Goal: Task Accomplishment & Management: Manage account settings

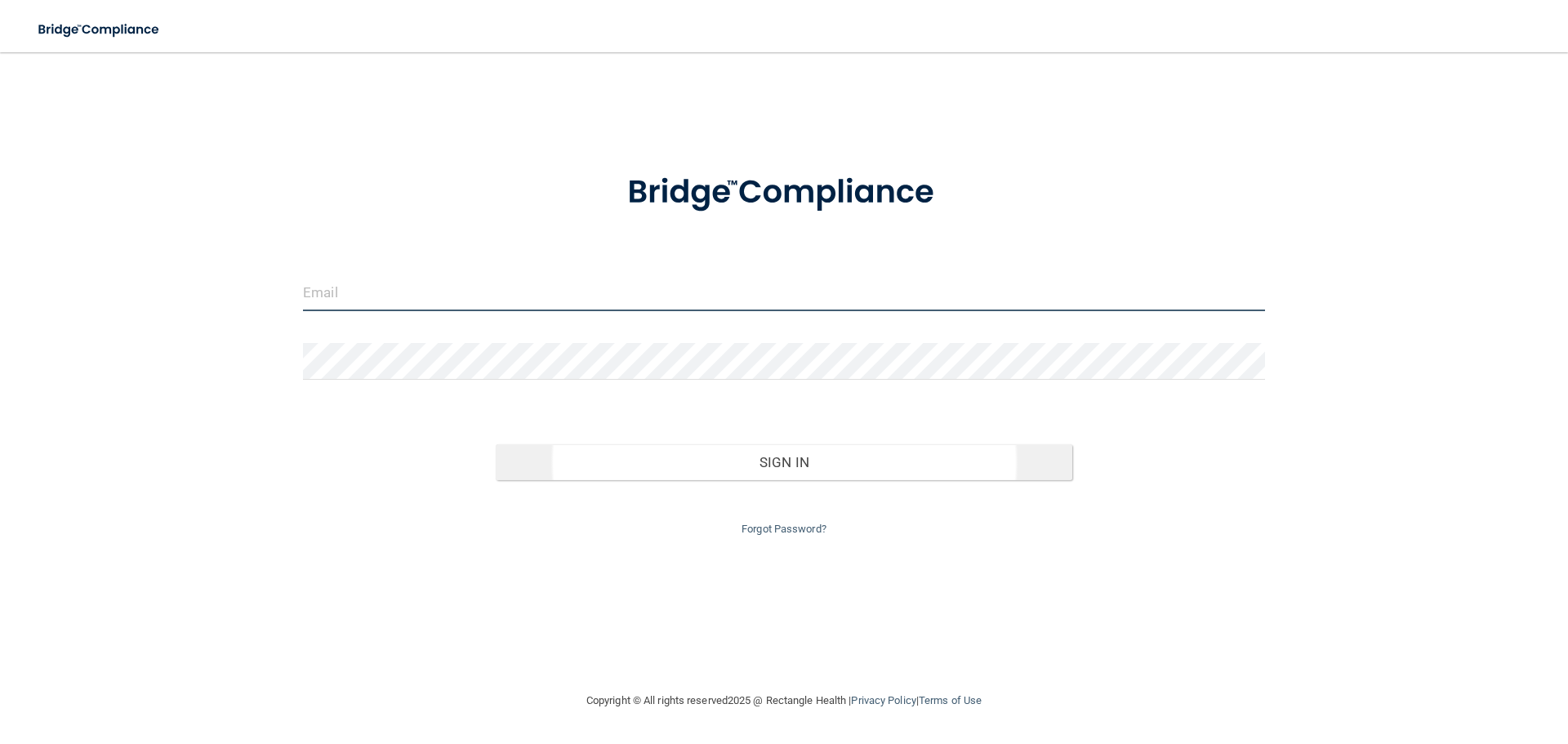
type input "[EMAIL_ADDRESS][DOMAIN_NAME]"
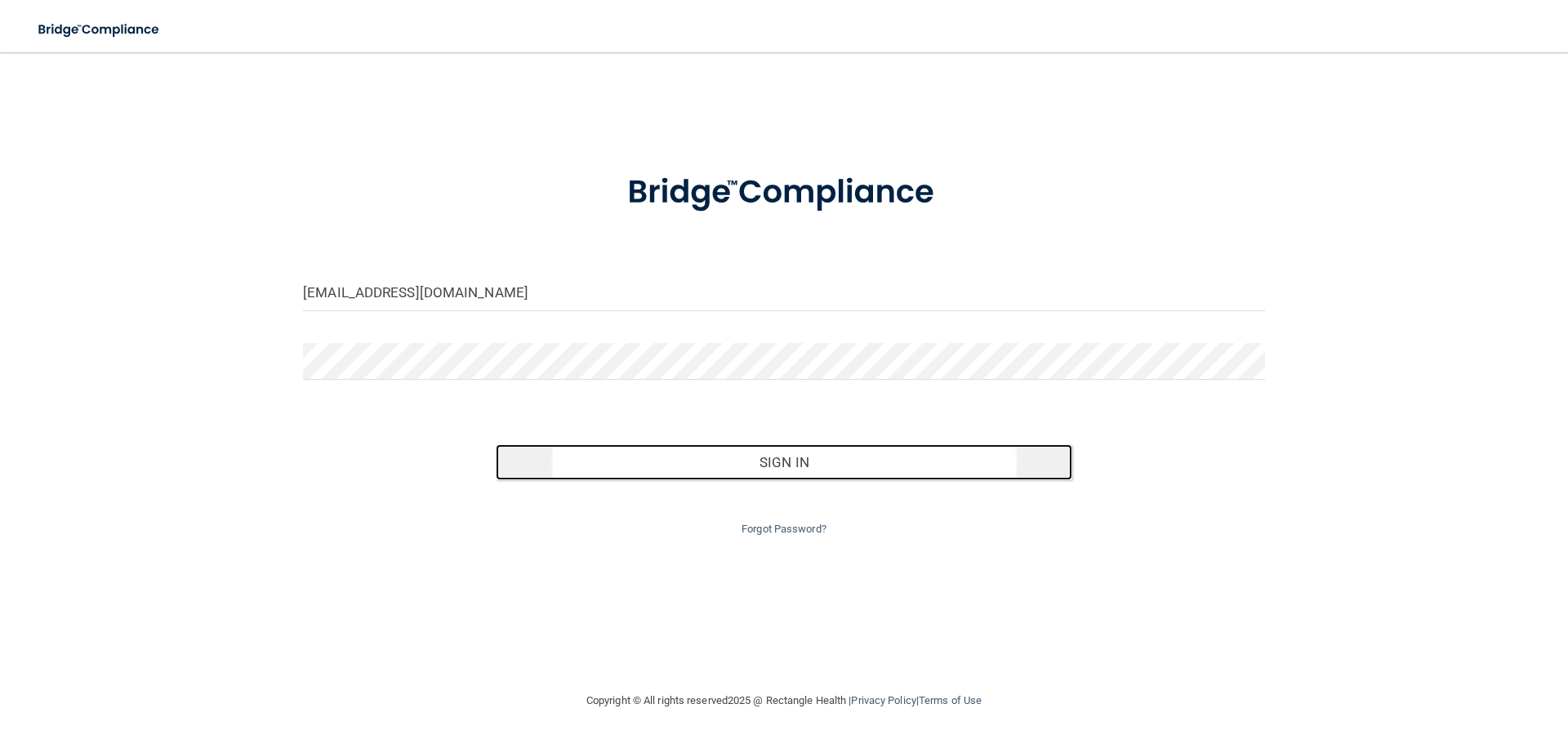
drag, startPoint x: 709, startPoint y: 464, endPoint x: 683, endPoint y: 465, distance: 26.0
click at [708, 464] on button "Sign In" at bounding box center [784, 462] width 578 height 36
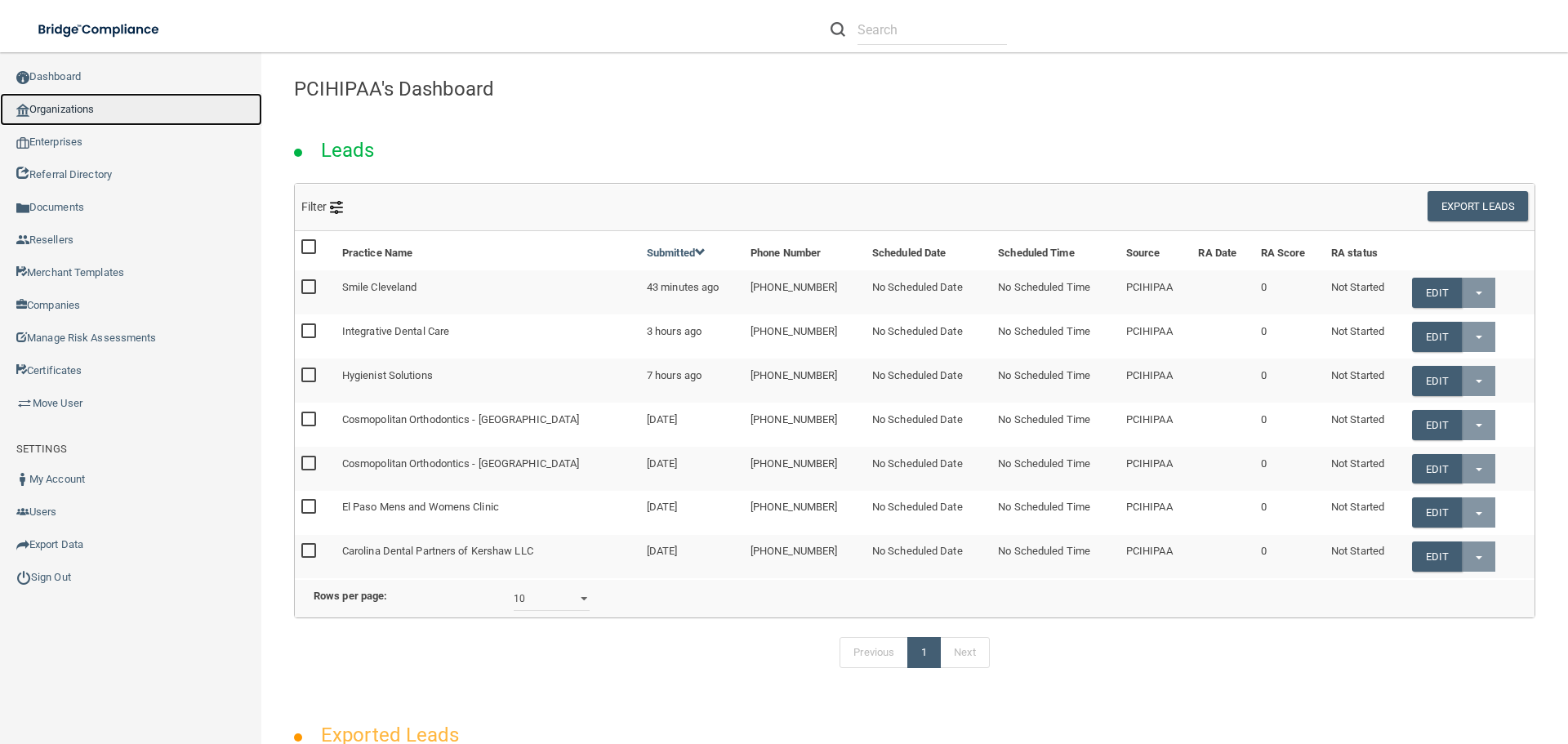
click at [50, 117] on link "Organizations" at bounding box center [131, 110] width 262 height 33
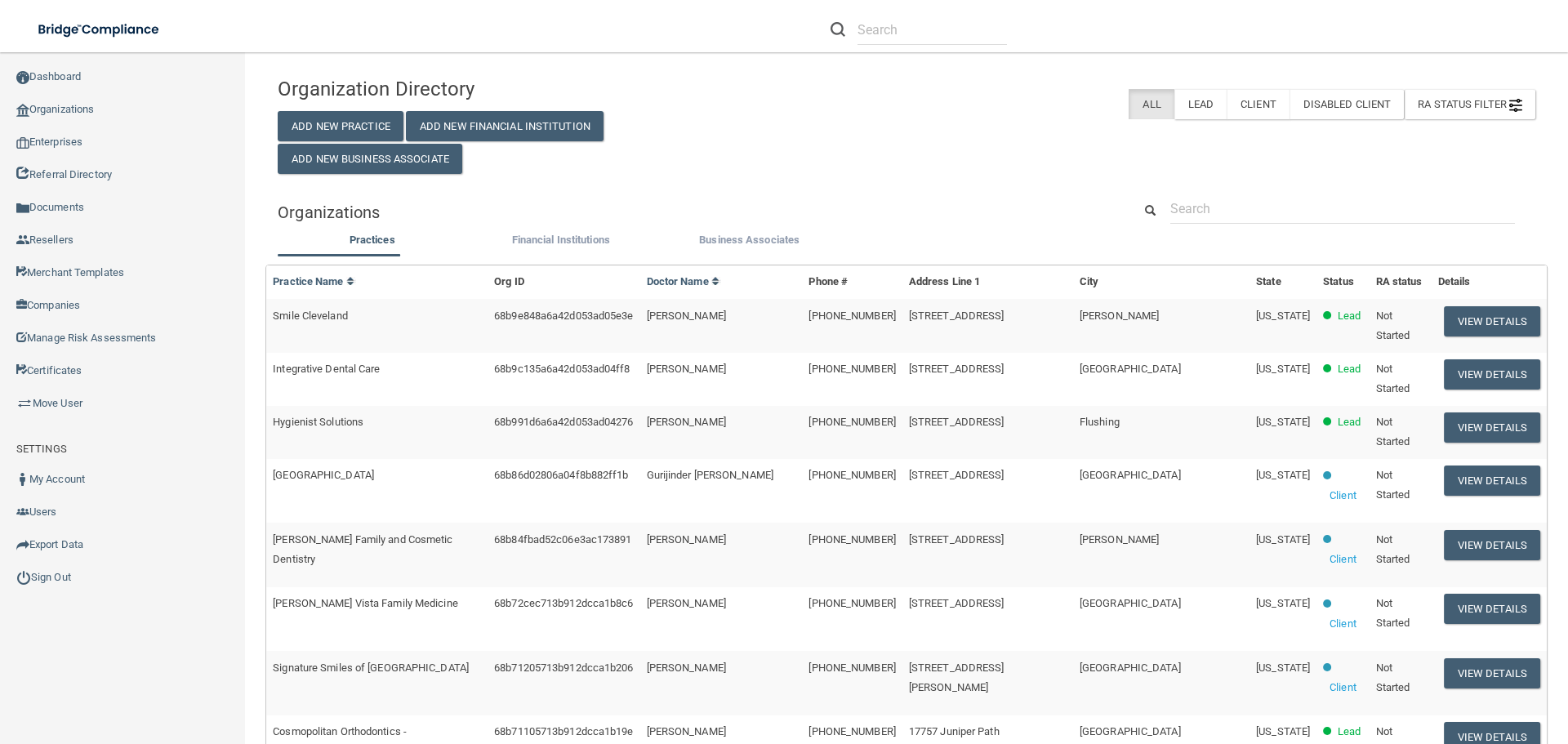
click at [1260, 226] on div "Organizations" at bounding box center [906, 212] width 1282 height 37
click at [1232, 208] on input "text" at bounding box center [1342, 208] width 344 height 30
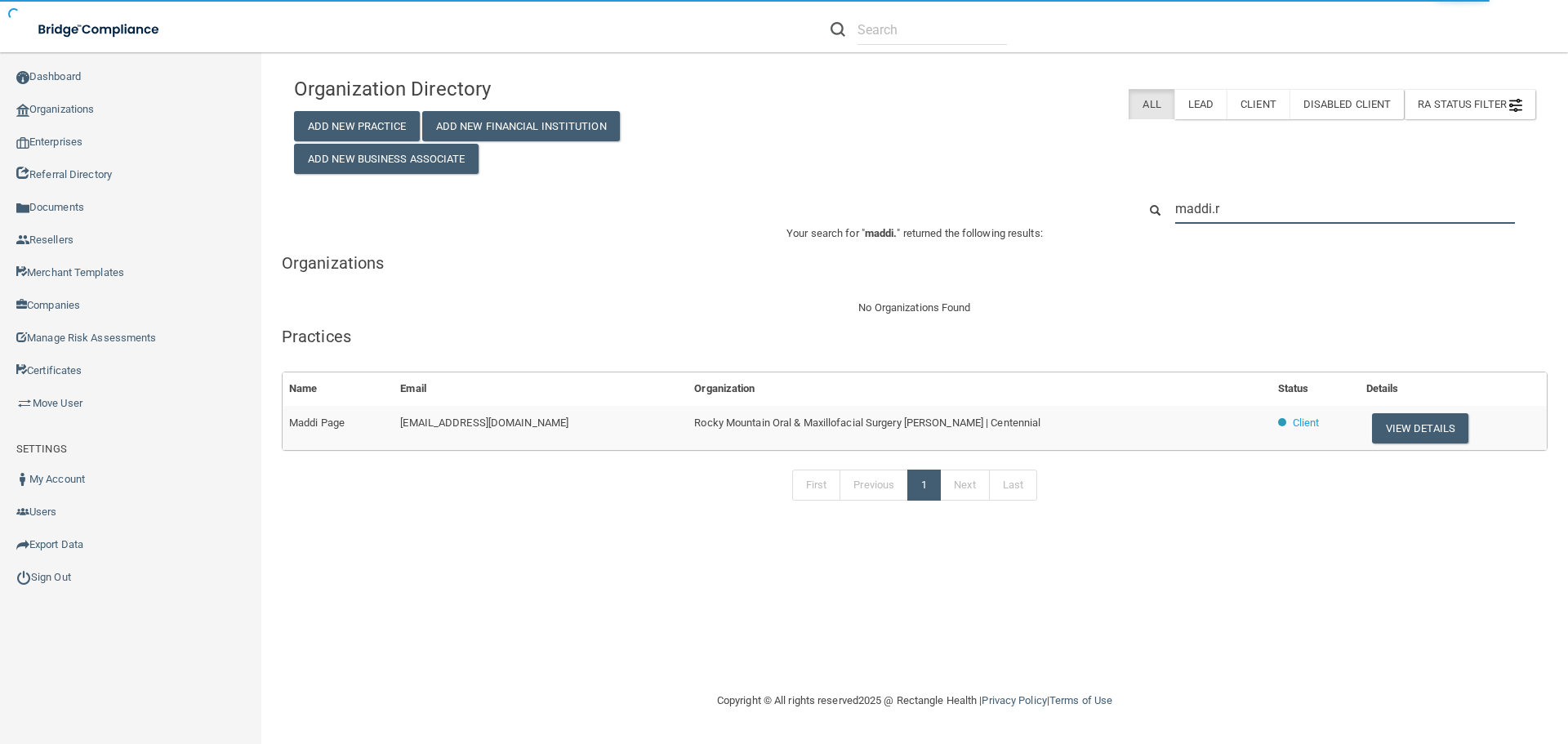
type input "[DOMAIN_NAME]"
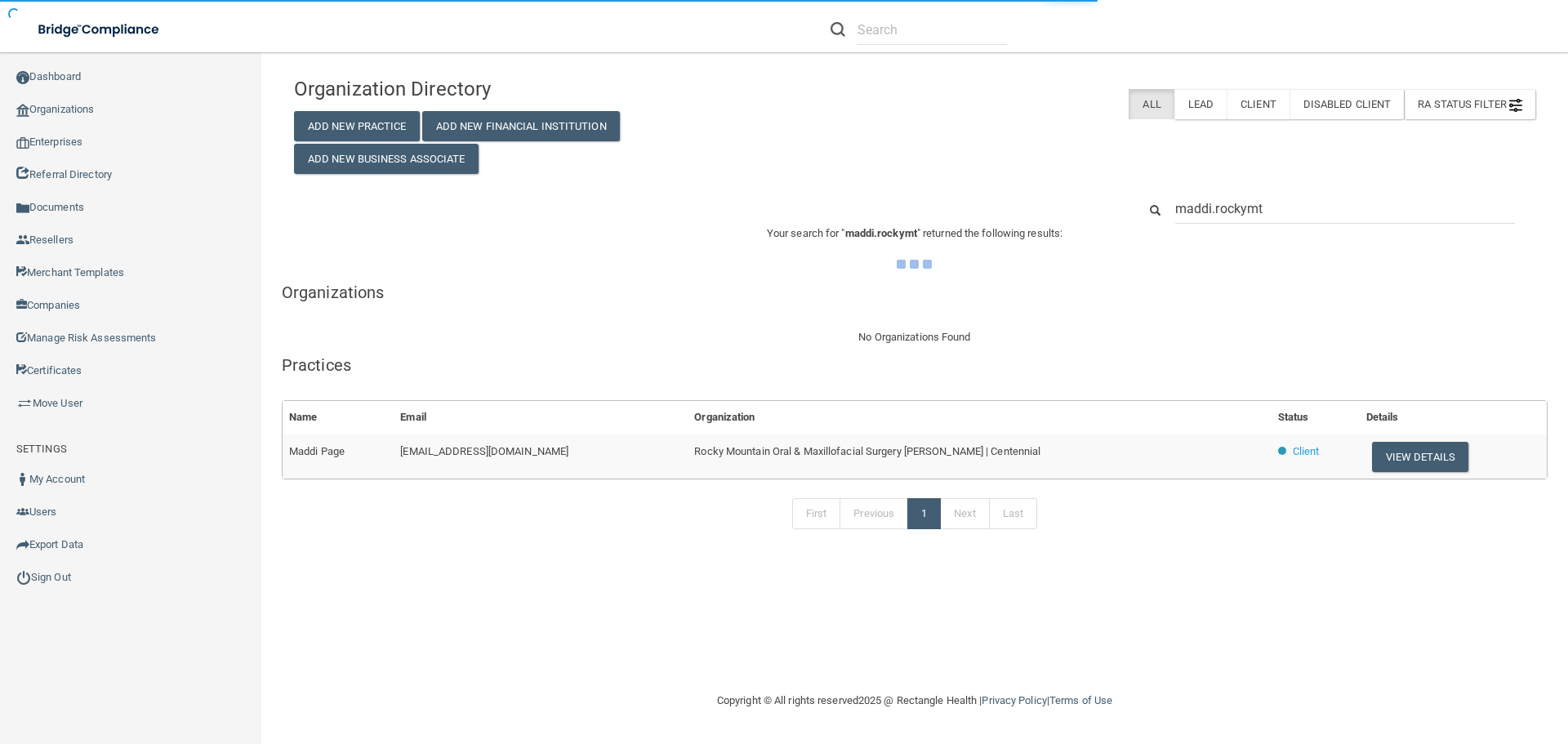
type input "maddi.rockymtn"
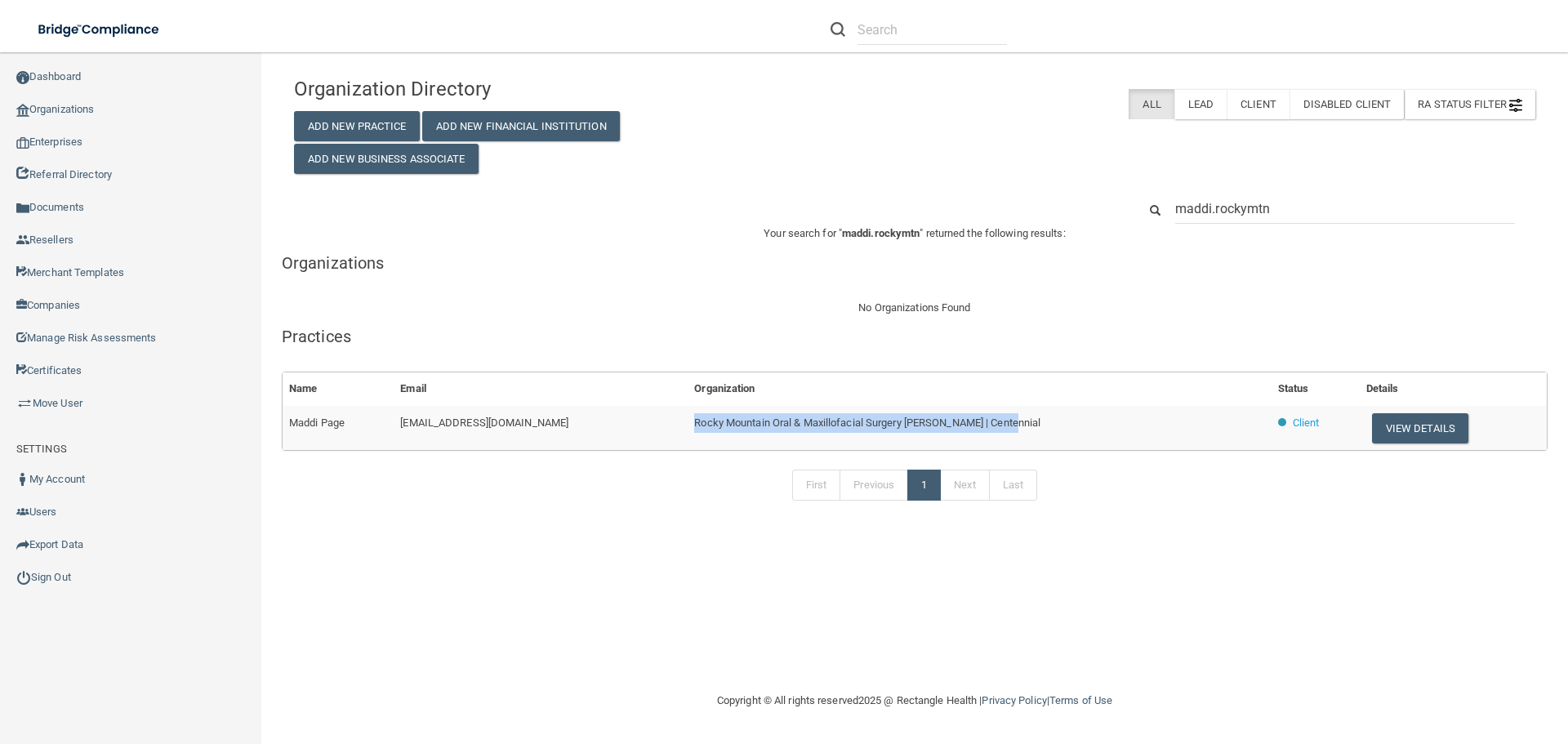
drag, startPoint x: 701, startPoint y: 423, endPoint x: 1012, endPoint y: 438, distance: 311.4
click at [1012, 438] on td "Rocky Mountain Oral & Maxillofacial Surgery [PERSON_NAME] | Centennial" at bounding box center [979, 428] width 583 height 44
click at [1403, 428] on button "View Details" at bounding box center [1420, 427] width 96 height 30
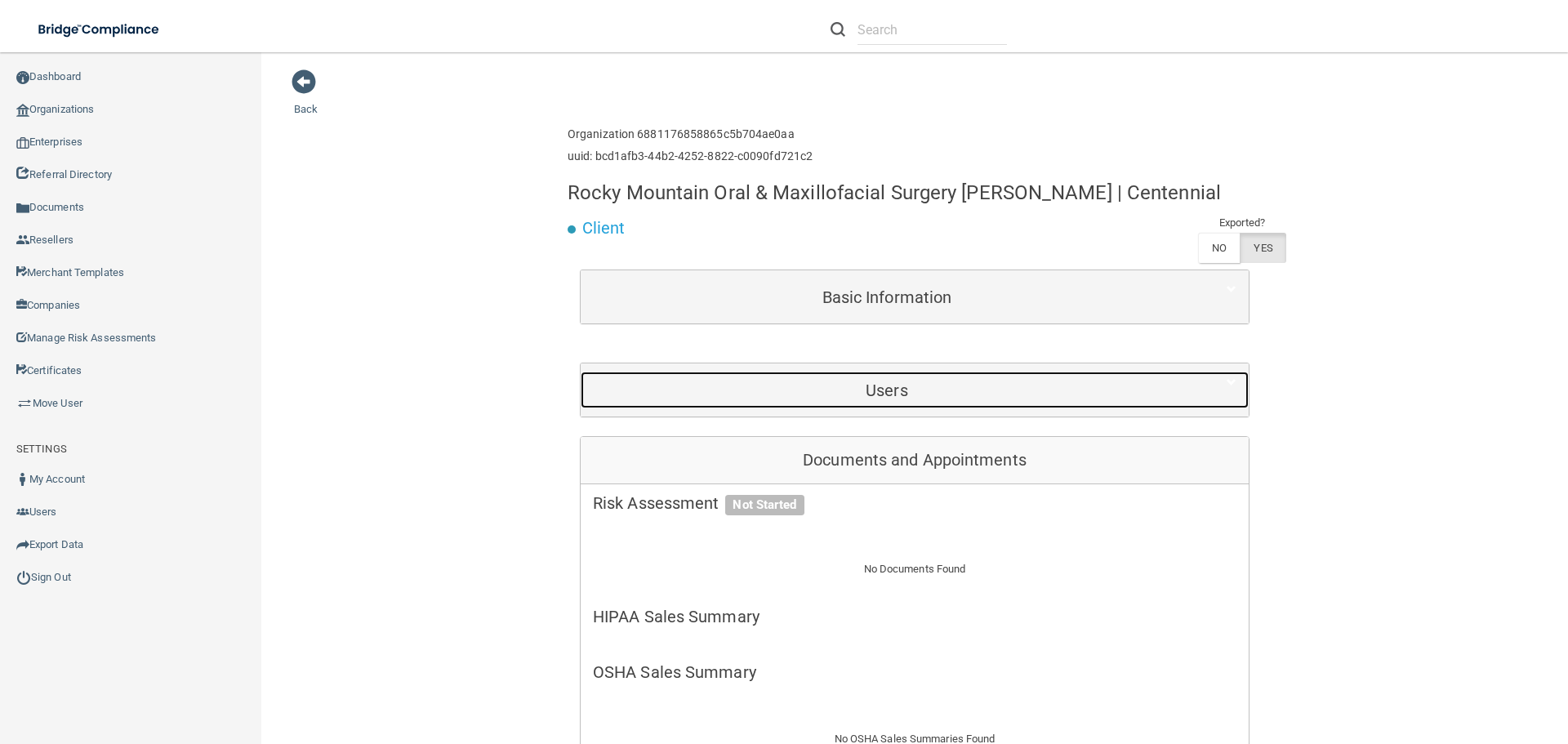
click at [972, 396] on h5 "Users" at bounding box center [888, 390] width 589 height 18
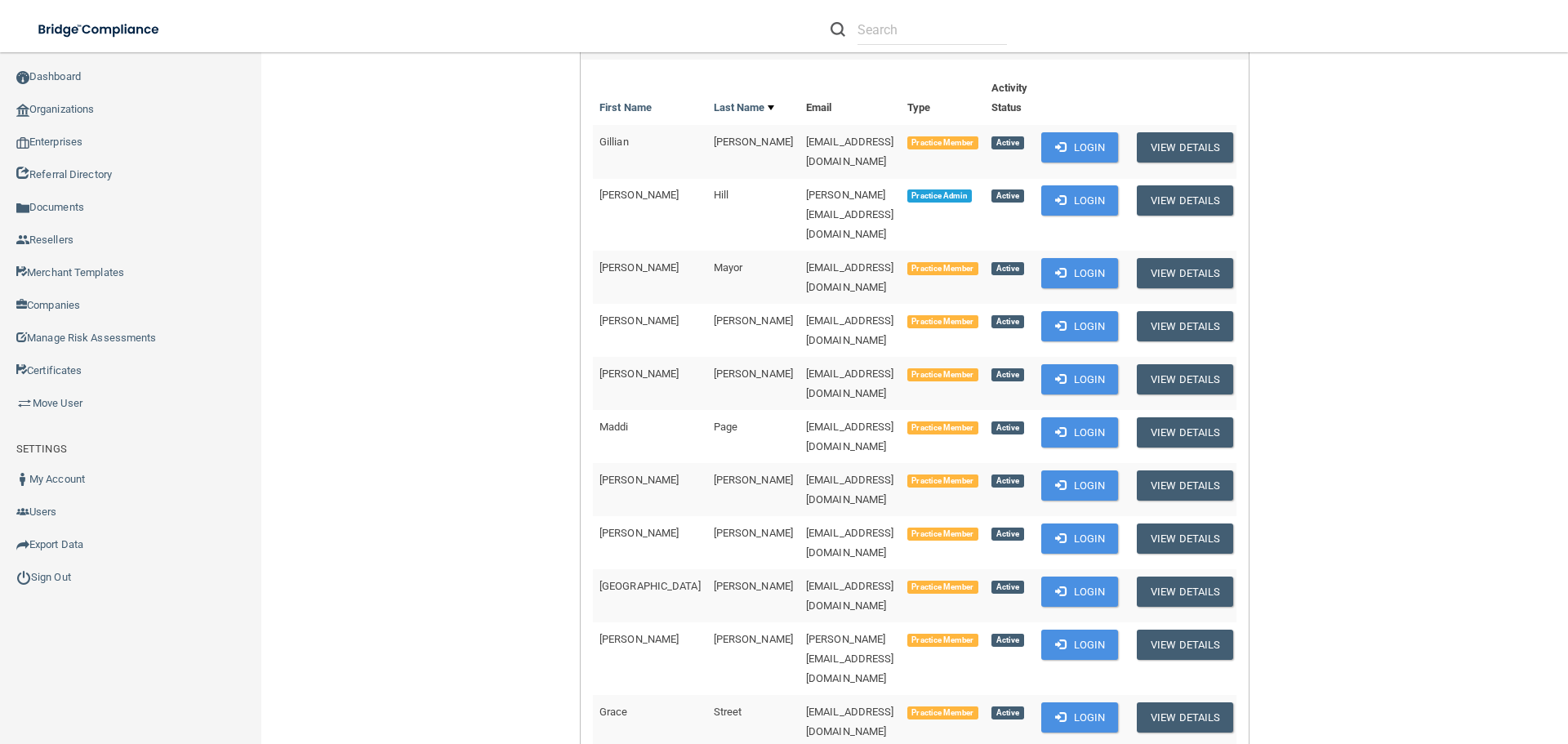
scroll to position [408, 0]
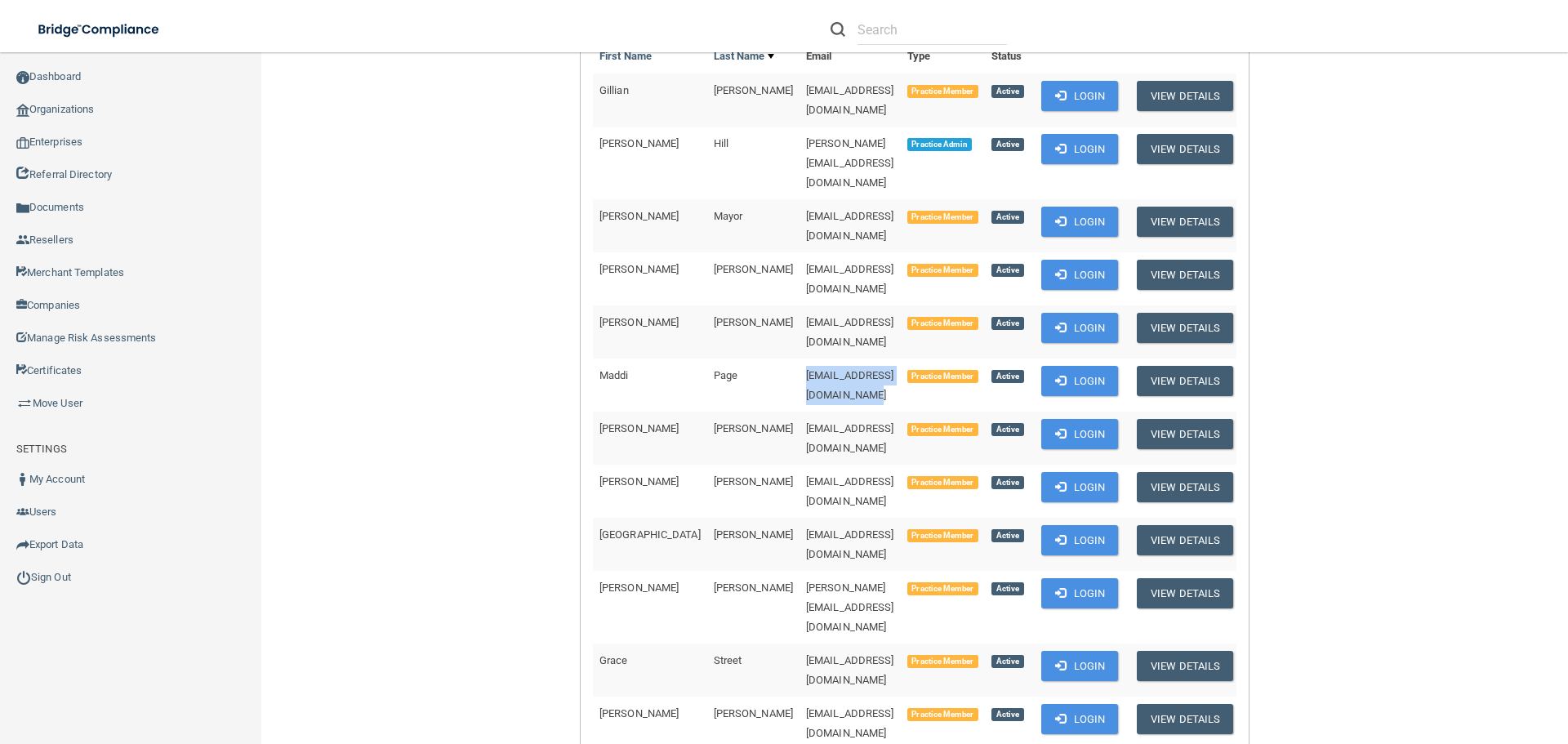
drag, startPoint x: 872, startPoint y: 317, endPoint x: 715, endPoint y: 317, distance: 157.0
click at [807, 370] on span "[EMAIL_ADDRESS][DOMAIN_NAME]" at bounding box center [850, 385] width 88 height 32
copy span "[EMAIL_ADDRESS][DOMAIN_NAME]"
click at [37, 574] on link "Sign Out" at bounding box center [131, 578] width 262 height 33
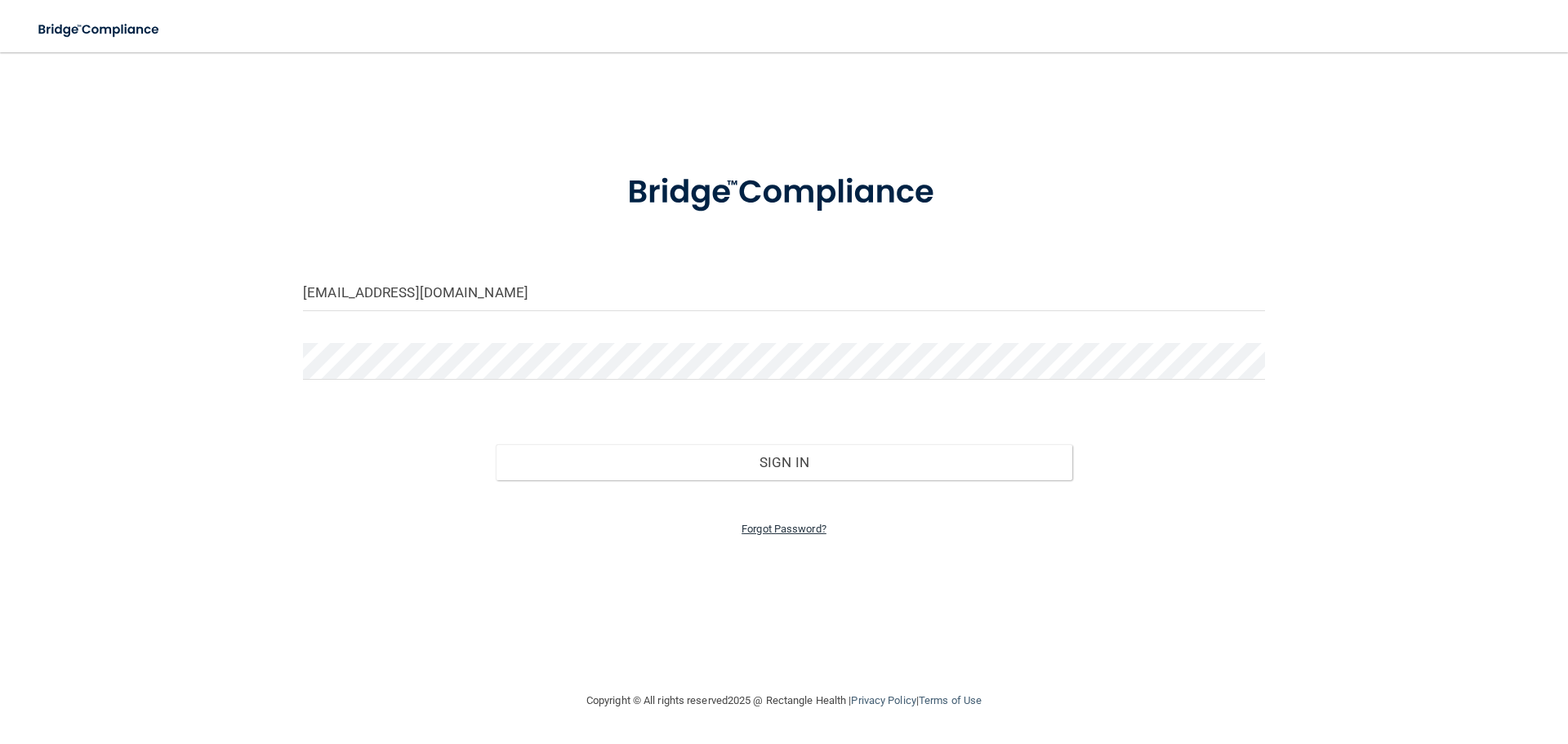
click at [768, 526] on link "Forgot Password?" at bounding box center [784, 529] width 85 height 13
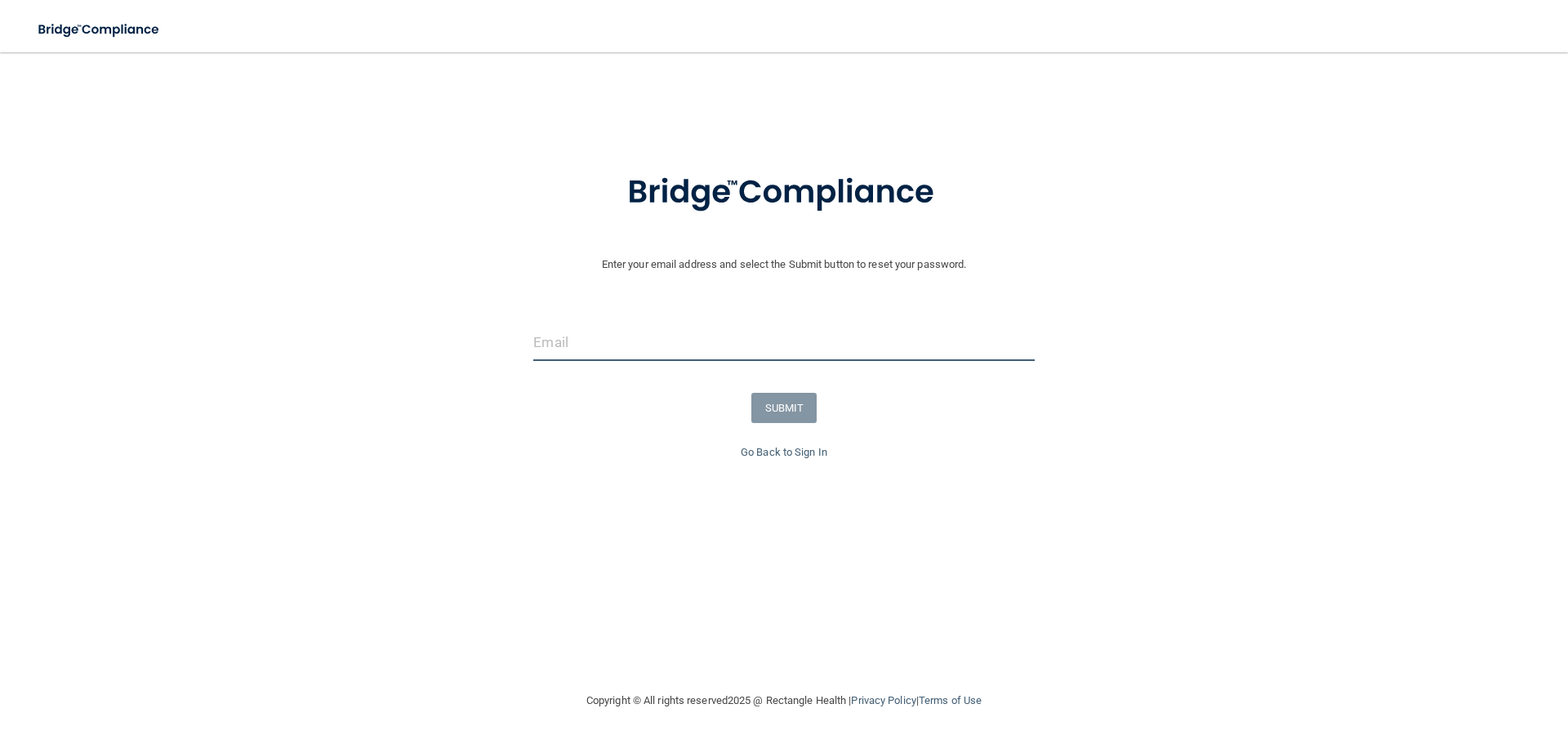
click at [615, 347] on input "email" at bounding box center [784, 343] width 501 height 37
paste input "[EMAIL_ADDRESS][DOMAIN_NAME]"
type input "[EMAIL_ADDRESS][DOMAIN_NAME]"
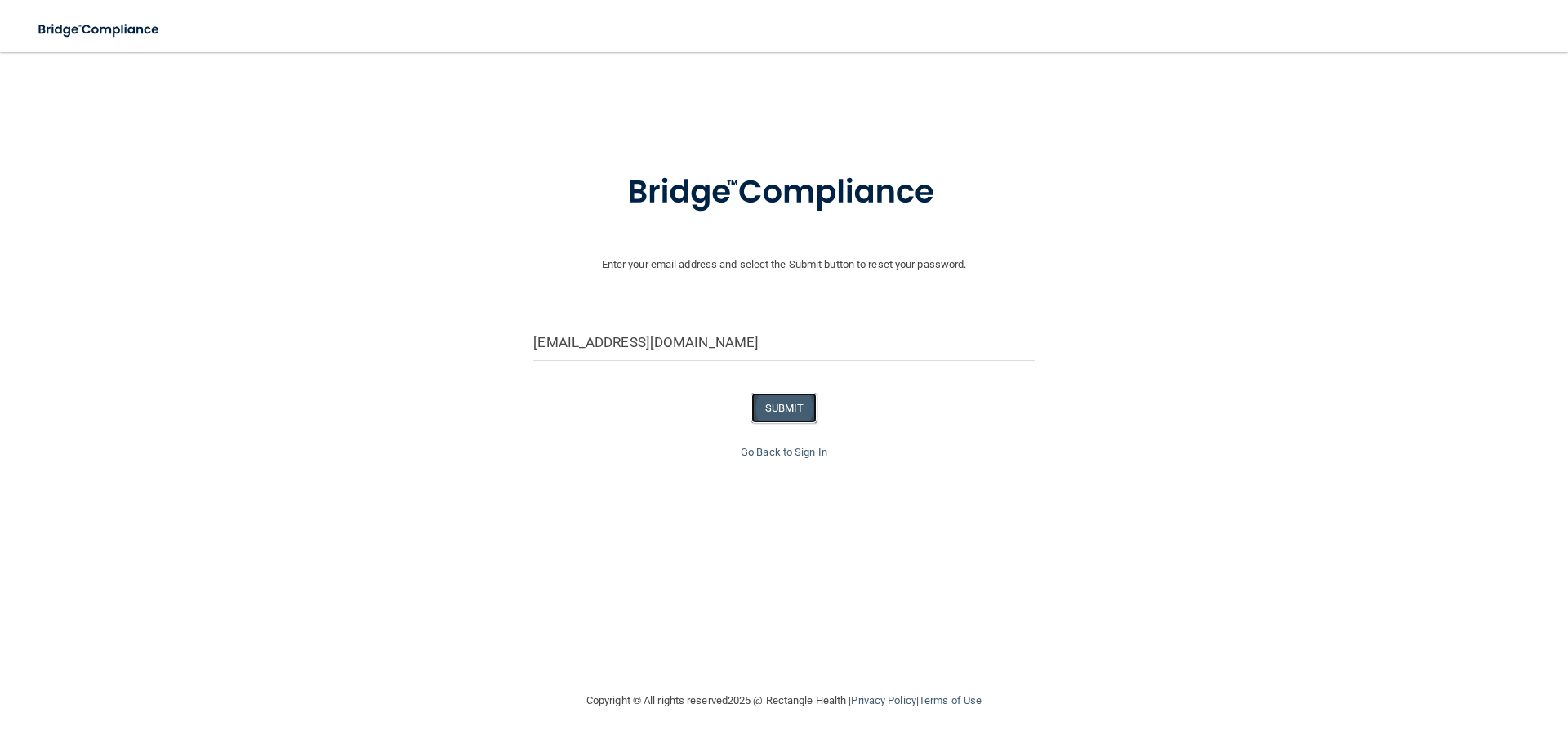
click at [778, 395] on button "SUBMIT" at bounding box center [784, 407] width 67 height 30
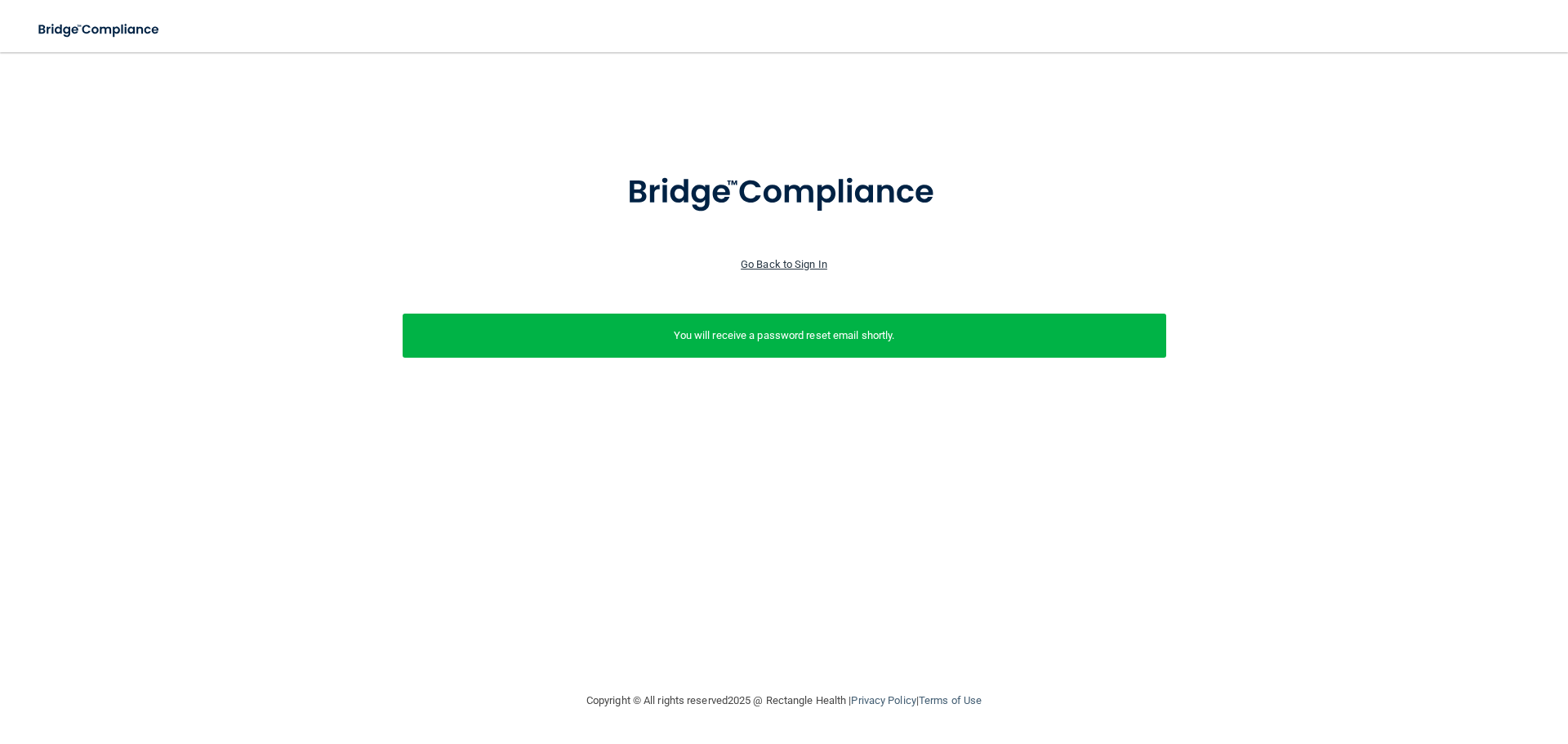
click at [805, 262] on link "Go Back to Sign In" at bounding box center [784, 264] width 87 height 13
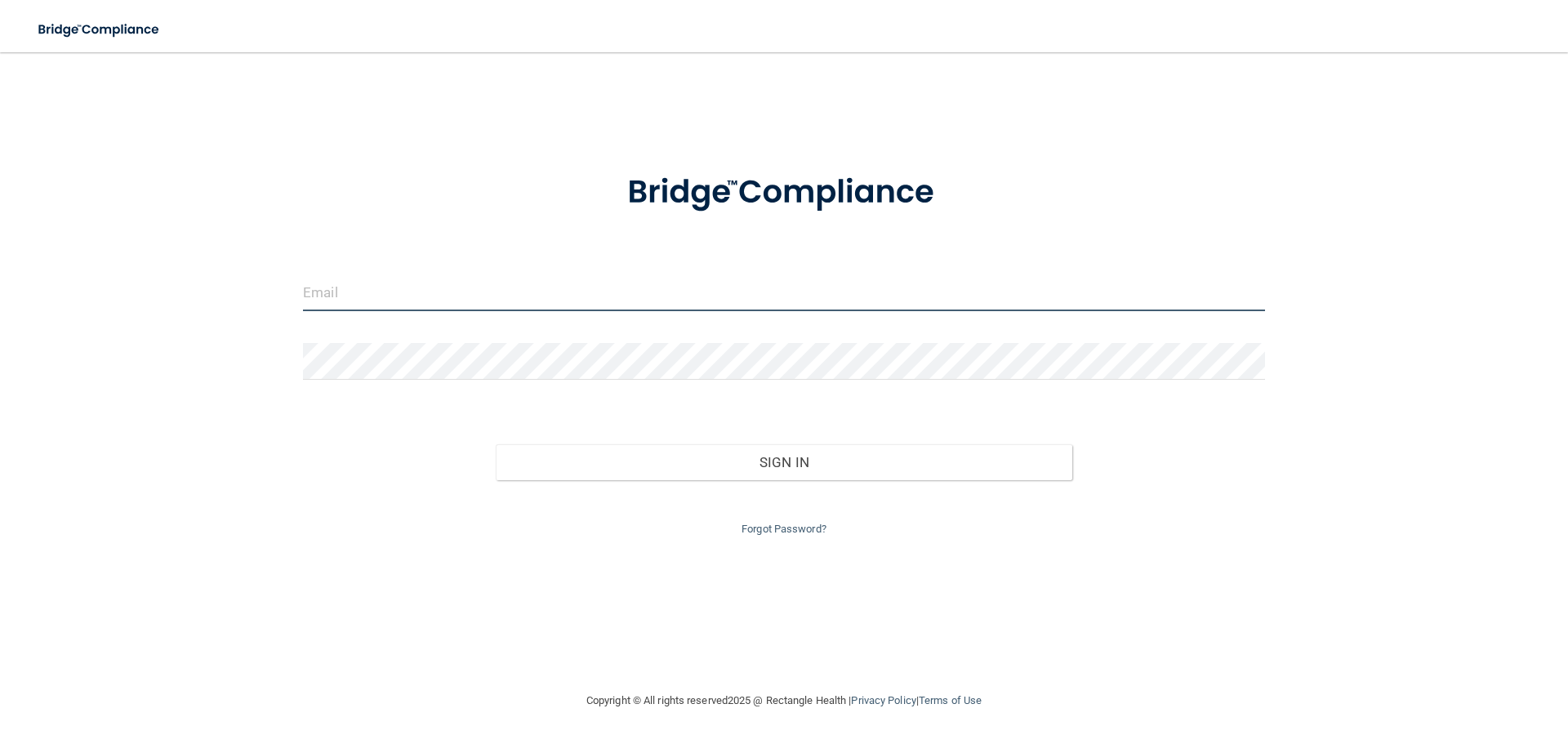
type input "[EMAIL_ADDRESS][DOMAIN_NAME]"
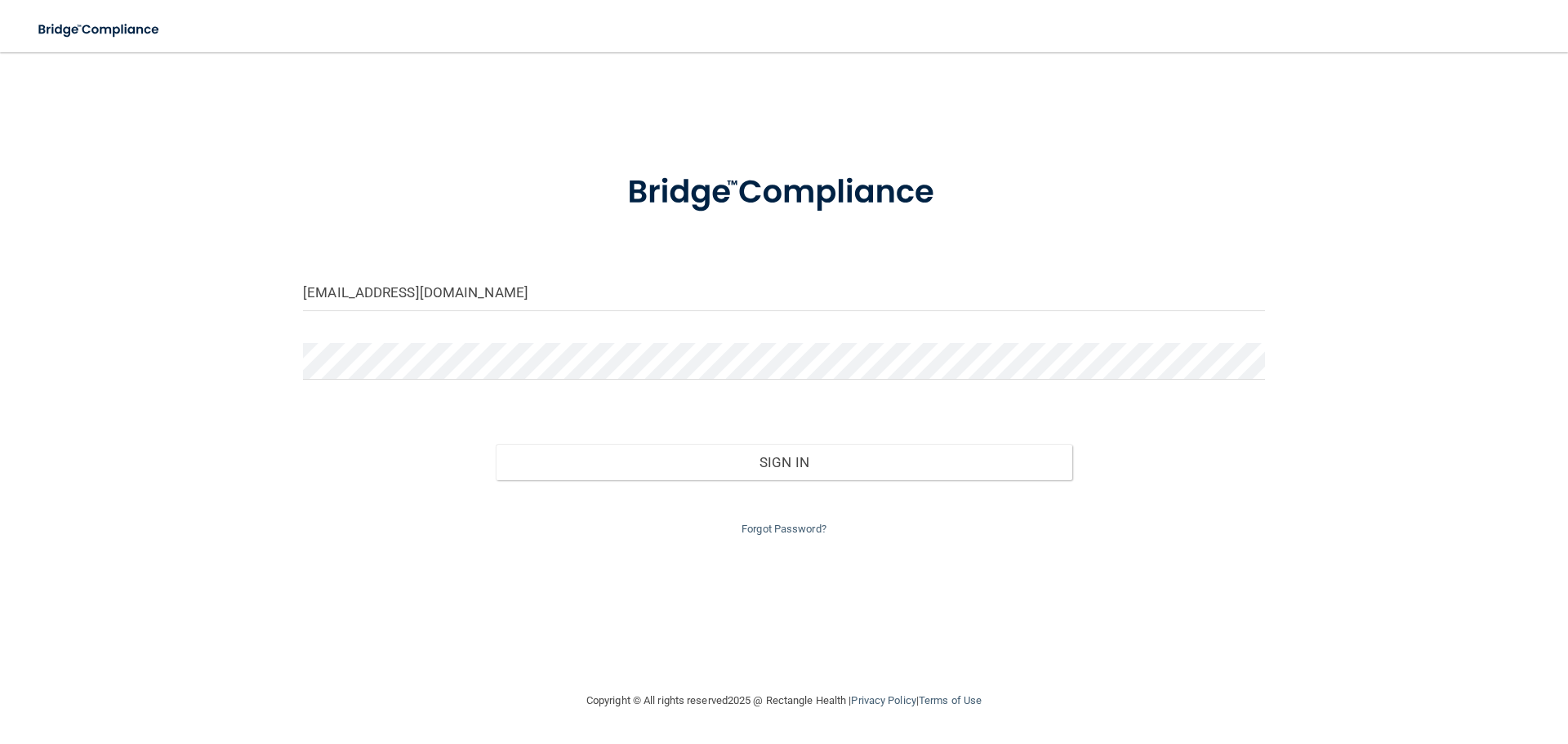
click at [418, 112] on div "[EMAIL_ADDRESS][DOMAIN_NAME] Invalid email/password. You don't have permission …" at bounding box center [784, 372] width 1503 height 606
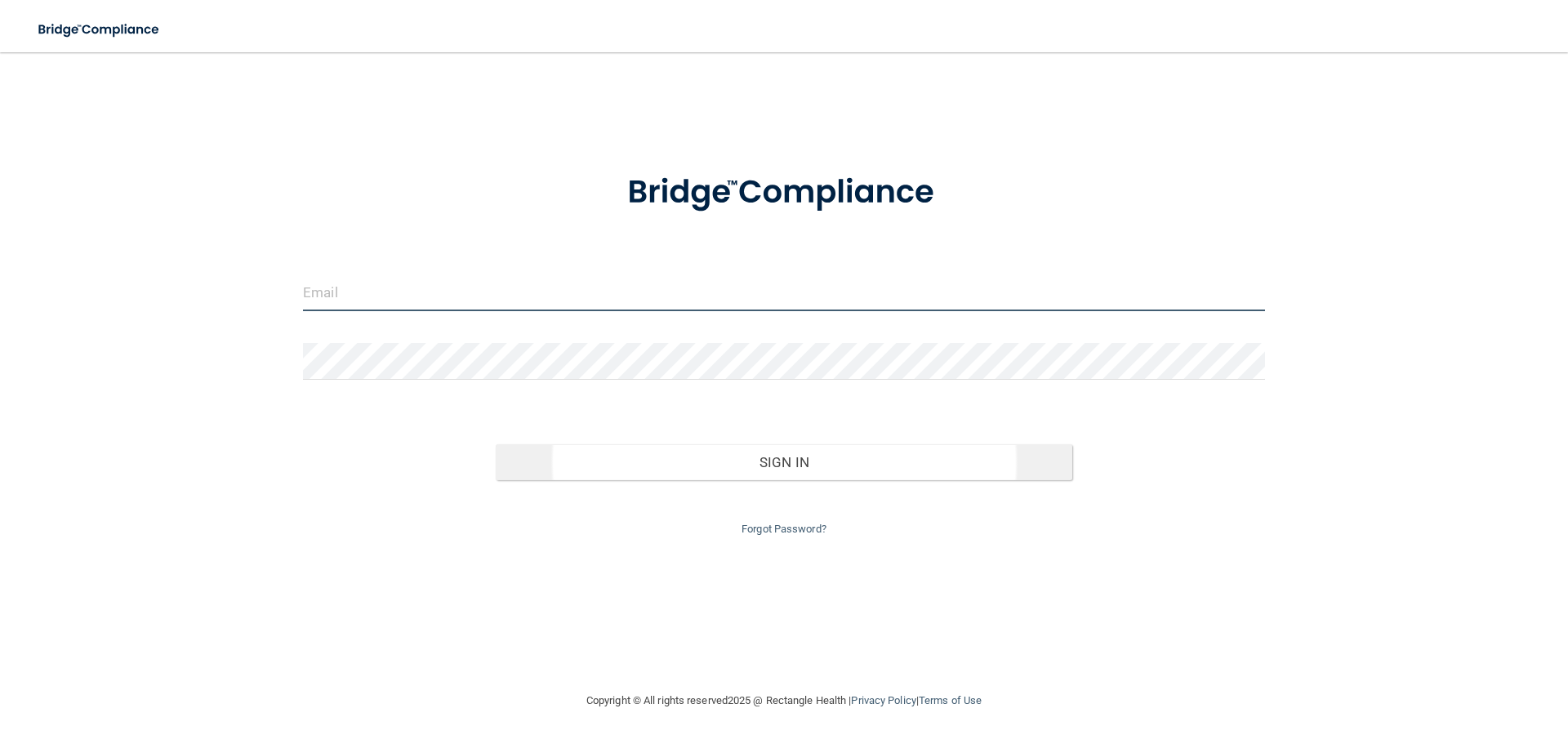
type input "[EMAIL_ADDRESS][DOMAIN_NAME]"
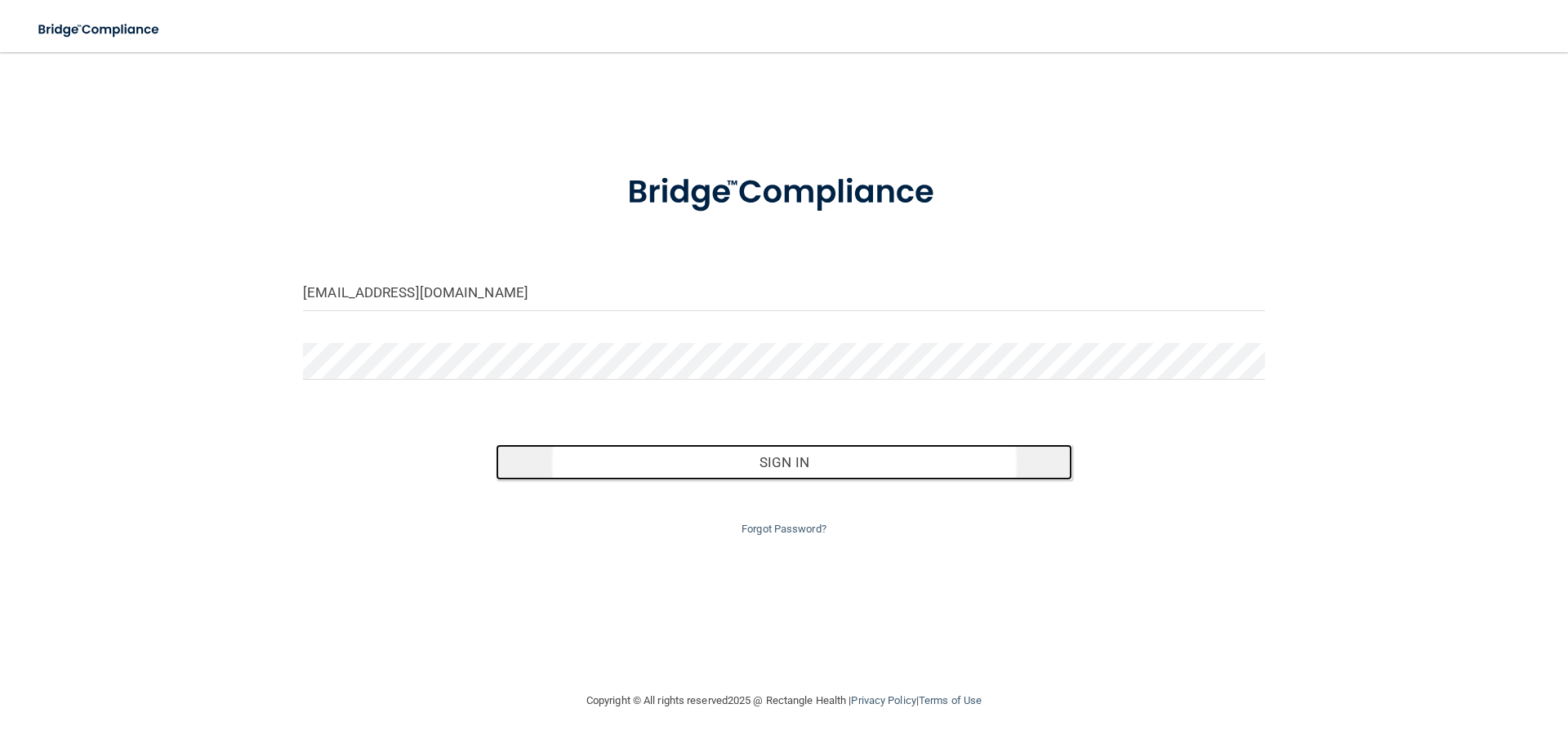
click at [771, 456] on button "Sign In" at bounding box center [784, 462] width 578 height 36
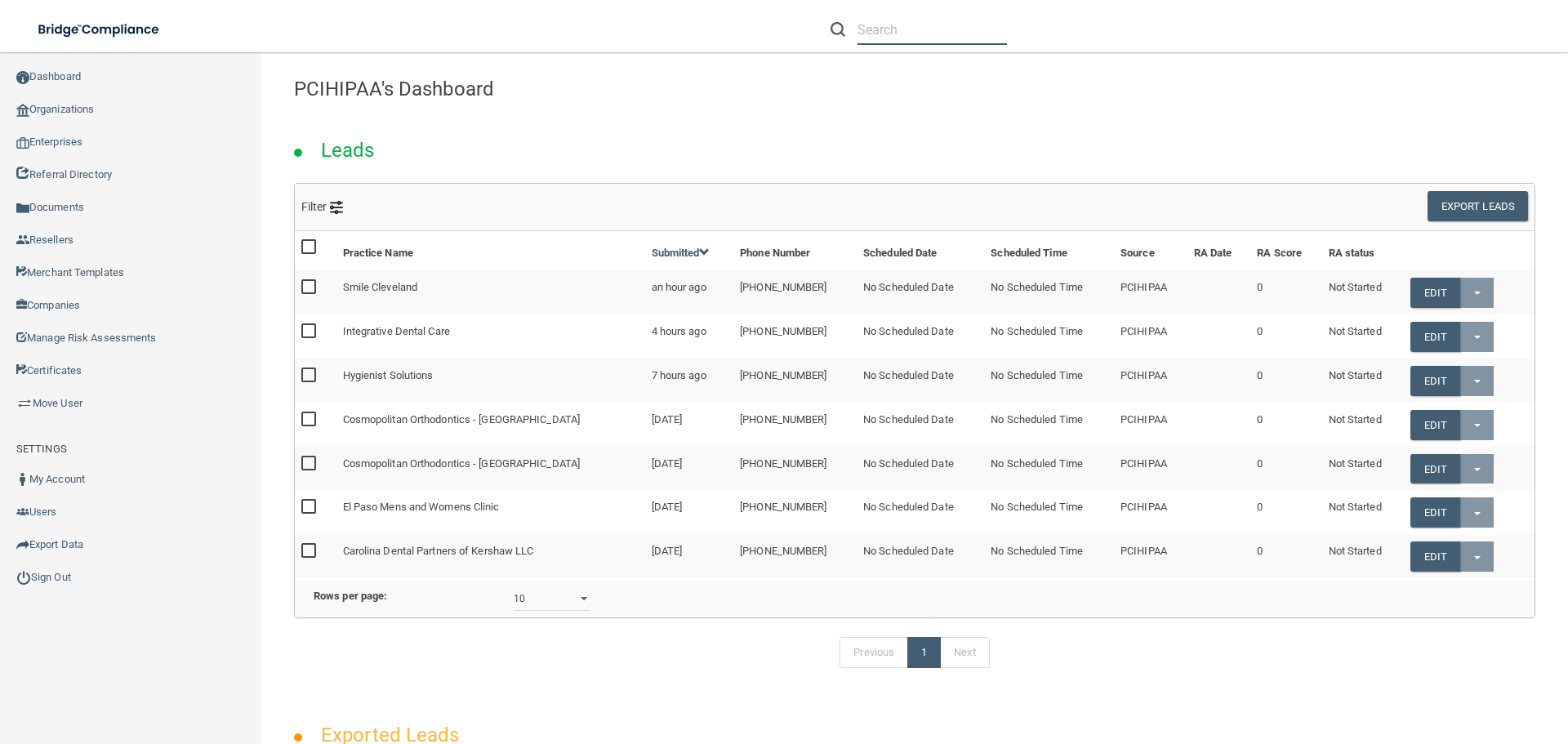
click at [926, 26] on input "text" at bounding box center [932, 29] width 150 height 30
click at [865, 30] on input "acott solow" at bounding box center [932, 29] width 150 height 30
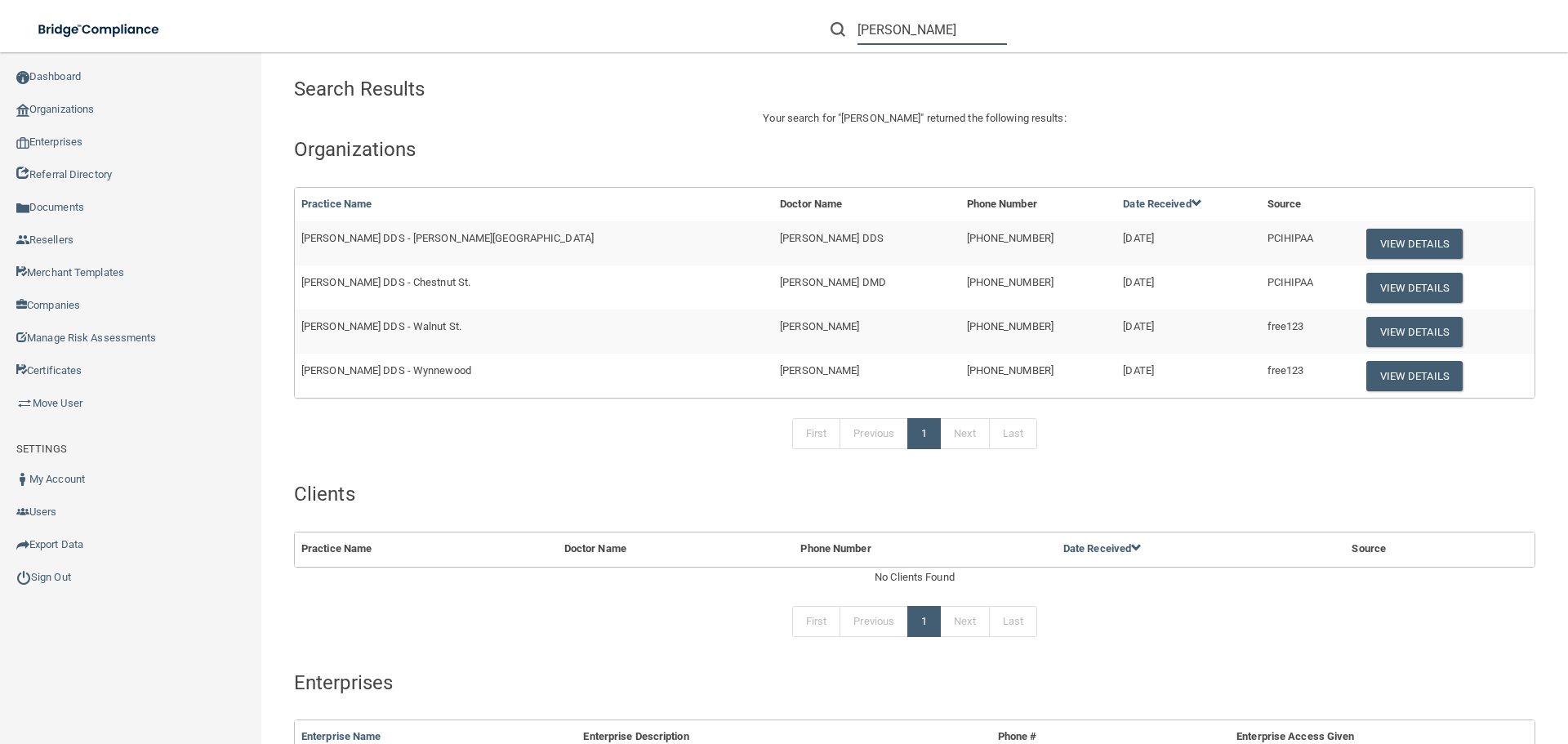
click at [943, 33] on input "scott solow" at bounding box center [932, 29] width 150 height 30
type input "scott solow"
click at [1366, 376] on button "View Details" at bounding box center [1415, 375] width 96 height 30
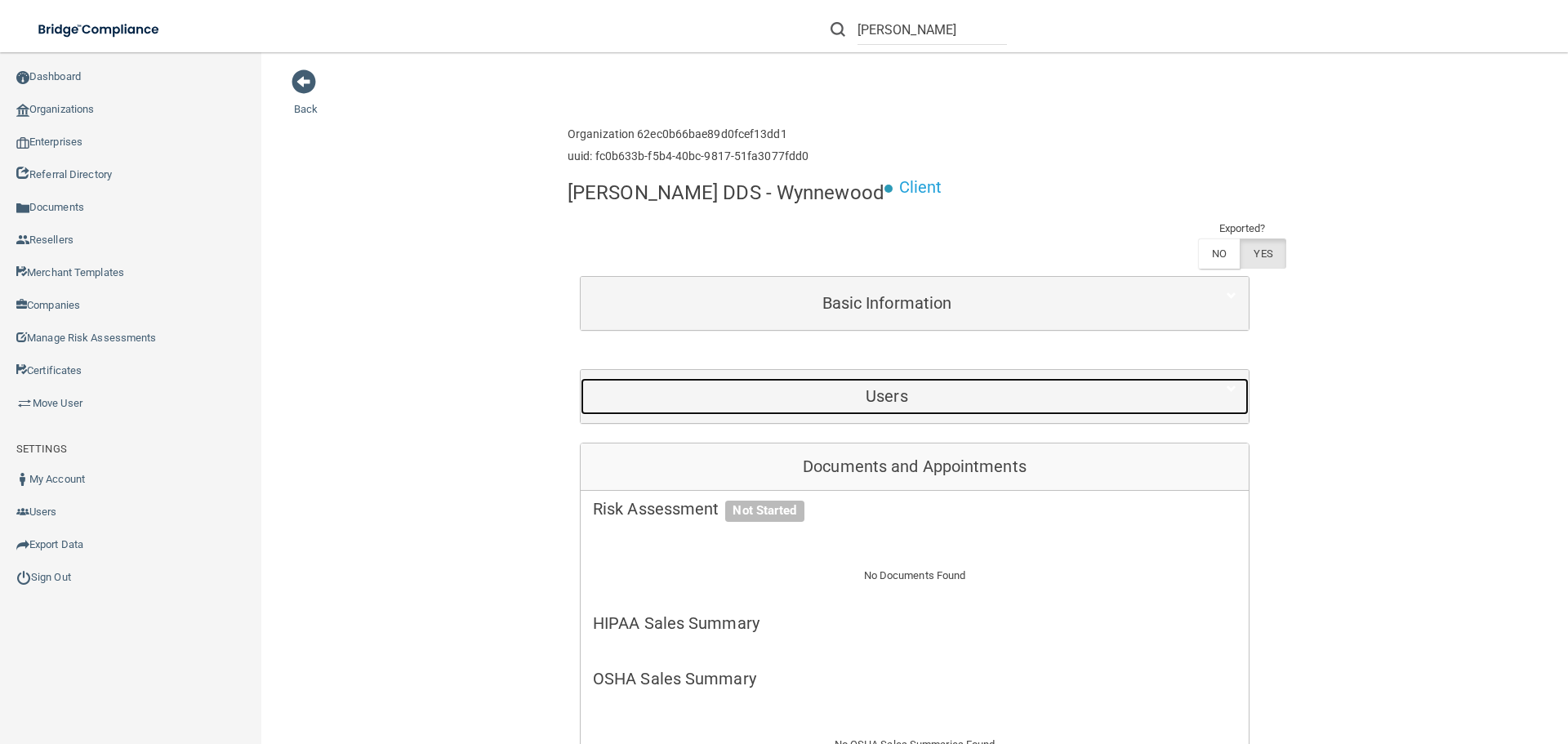
click at [872, 378] on div "Users" at bounding box center [887, 397] width 613 height 37
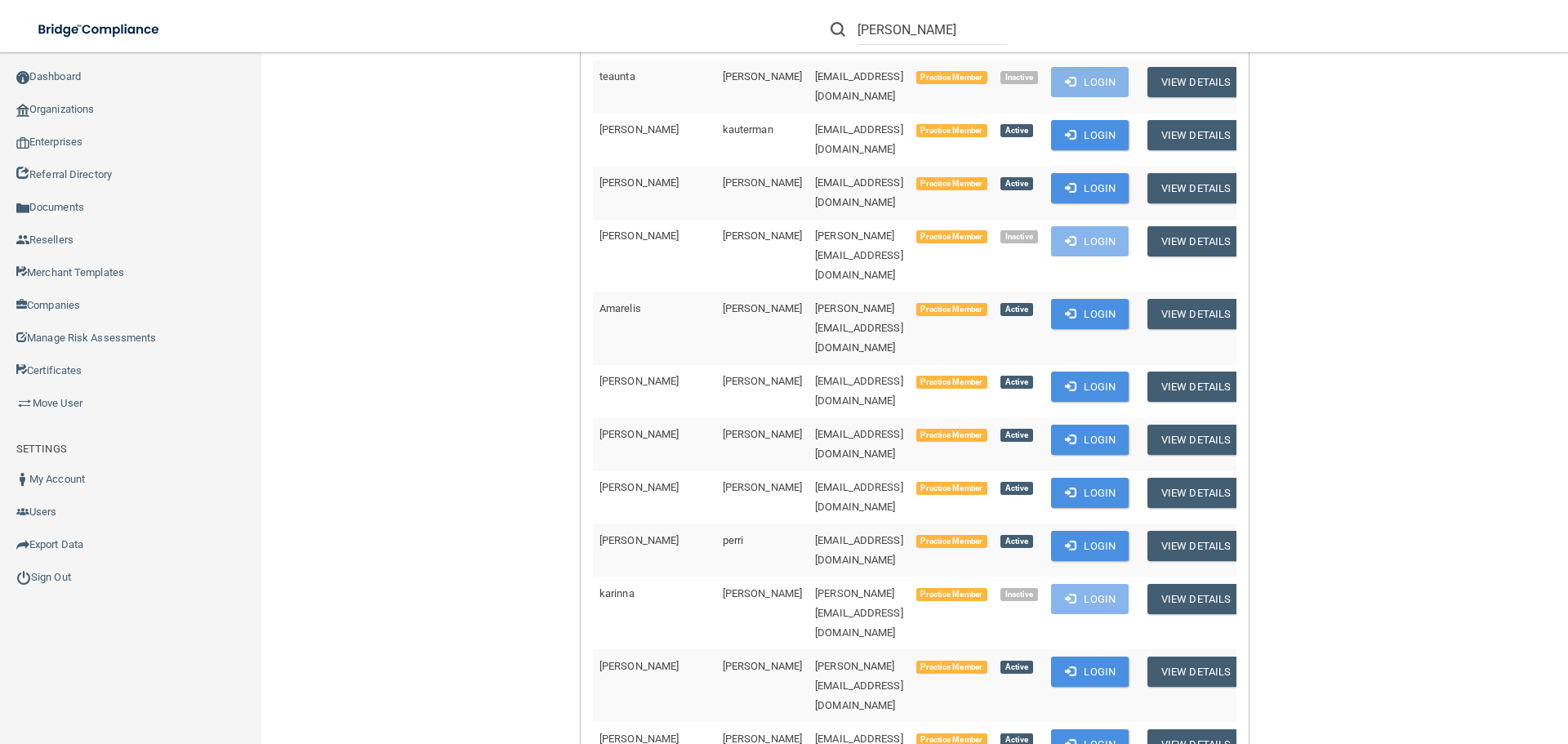
scroll to position [898, 0]
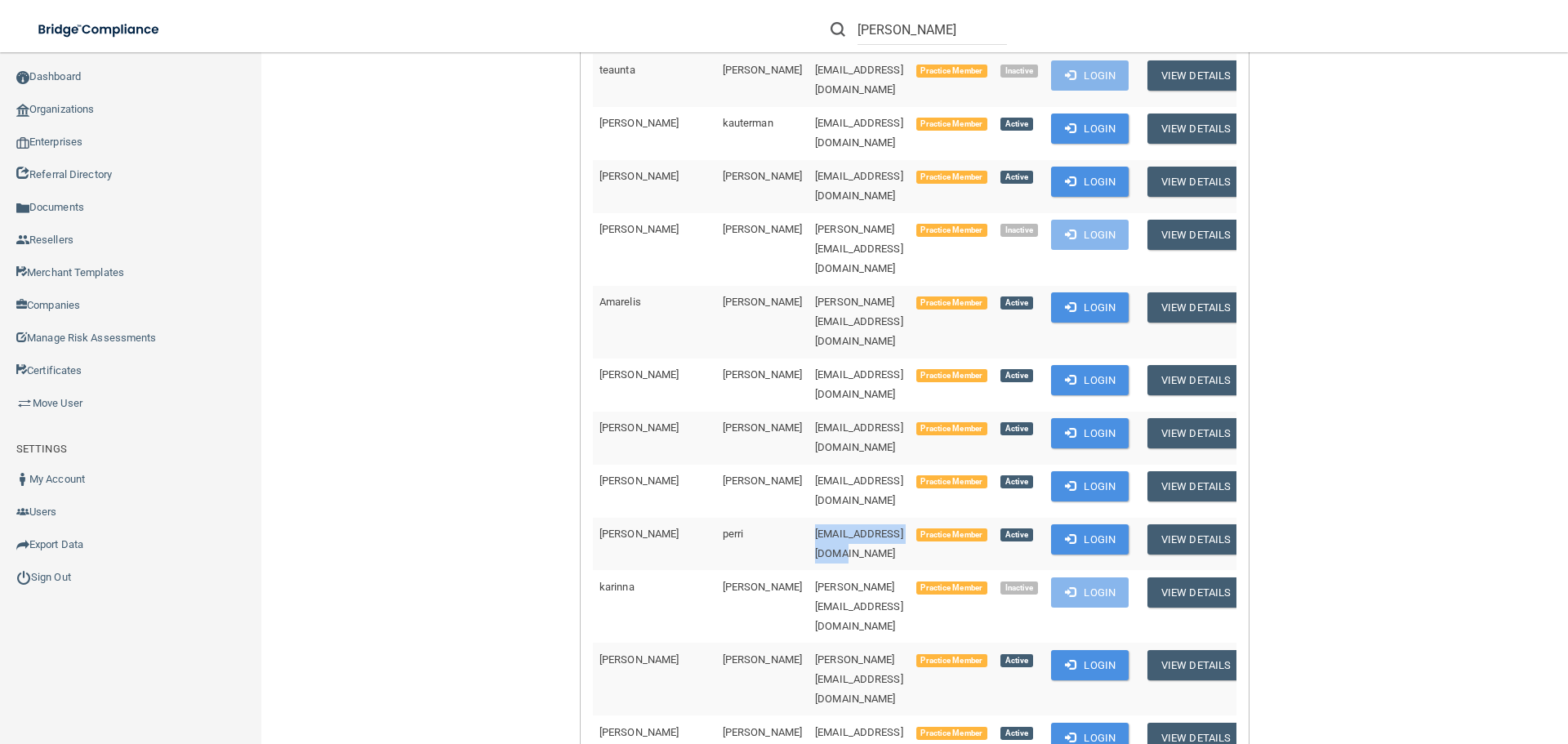
drag, startPoint x: 843, startPoint y: 267, endPoint x: 725, endPoint y: 279, distance: 118.6
click at [809, 518] on td "darmax67@comcast.net" at bounding box center [859, 544] width 101 height 53
copy span "darmax67@comcast.net"
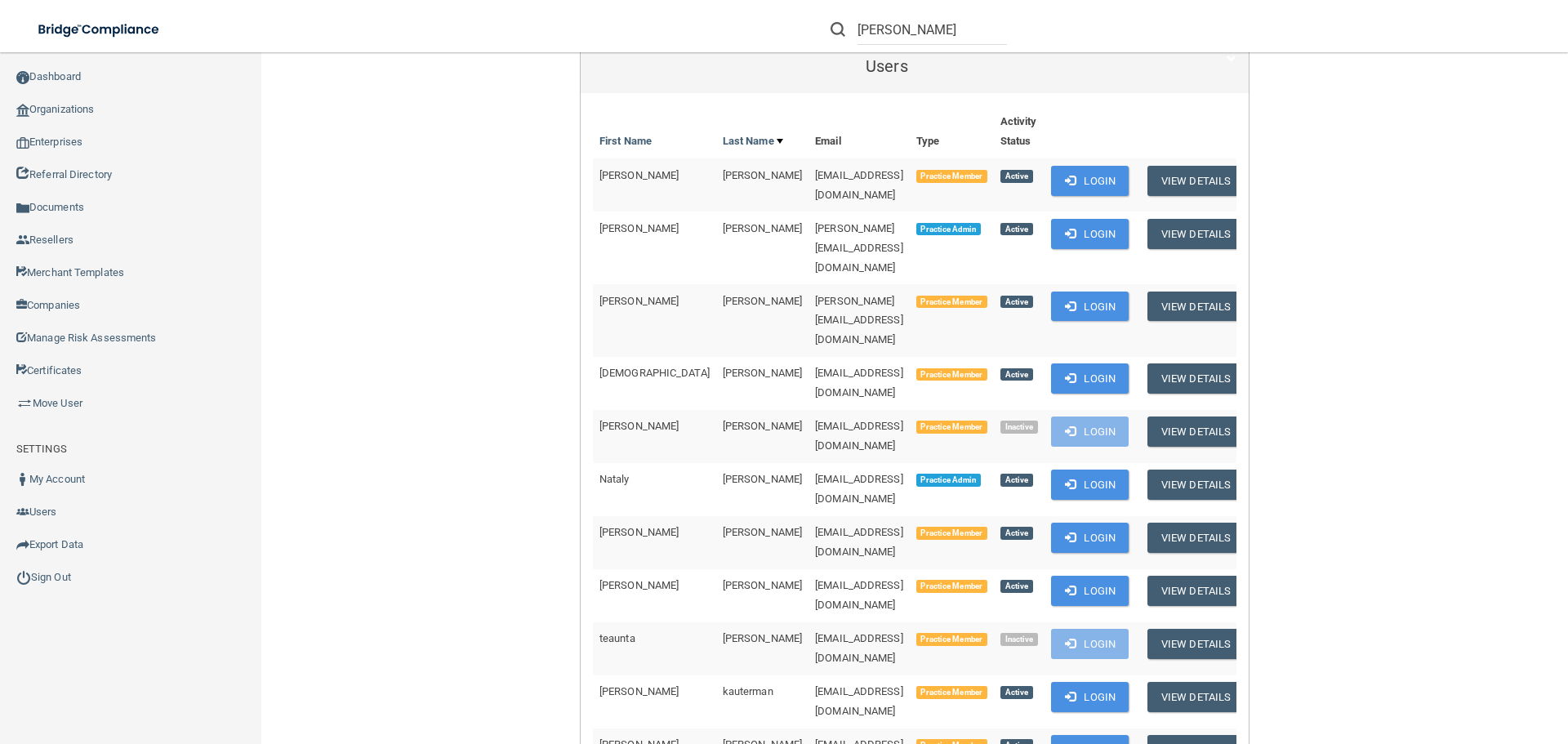
scroll to position [327, 0]
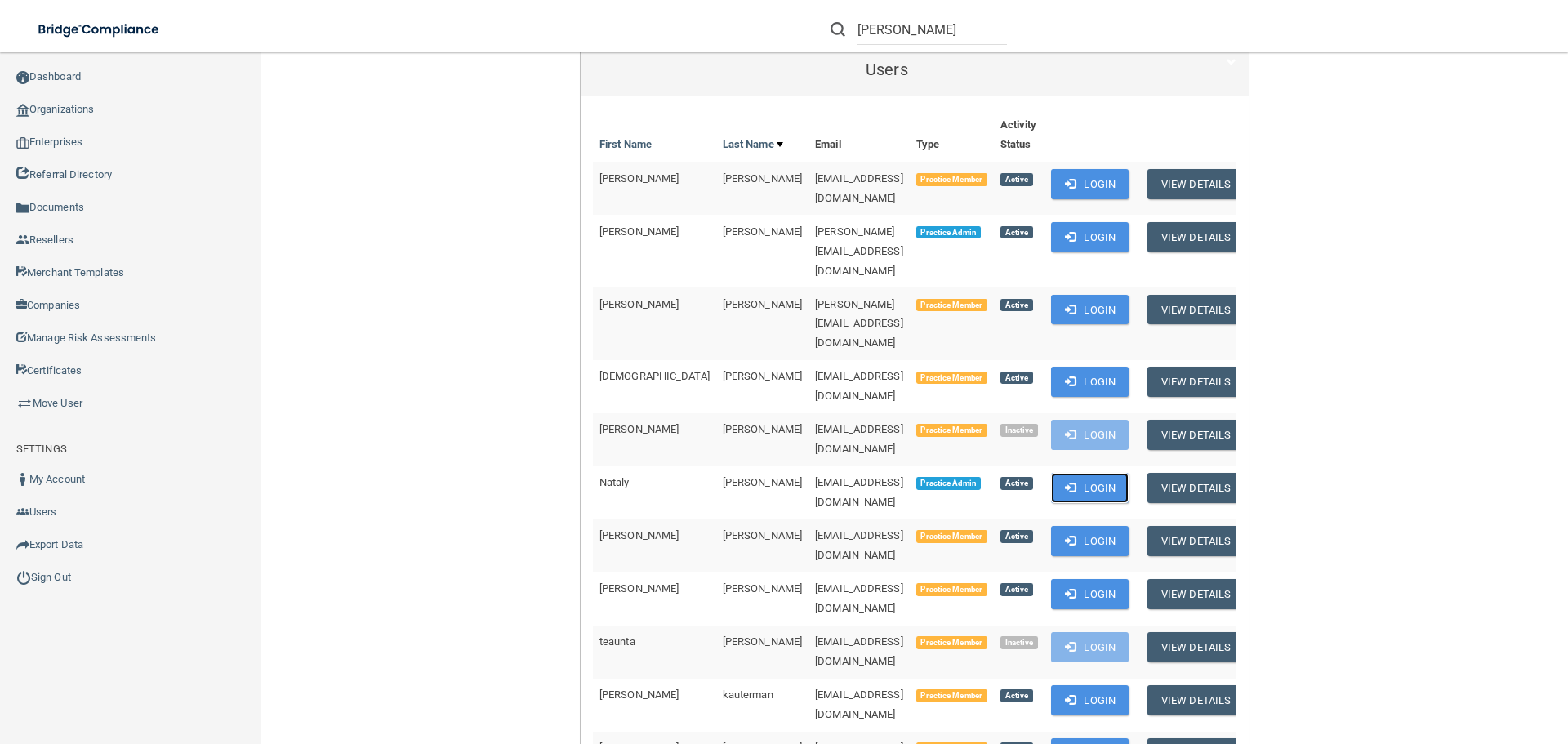
click at [1073, 473] on button "Login" at bounding box center [1089, 487] width 77 height 30
click at [63, 572] on link "Sign Out" at bounding box center [131, 578] width 262 height 33
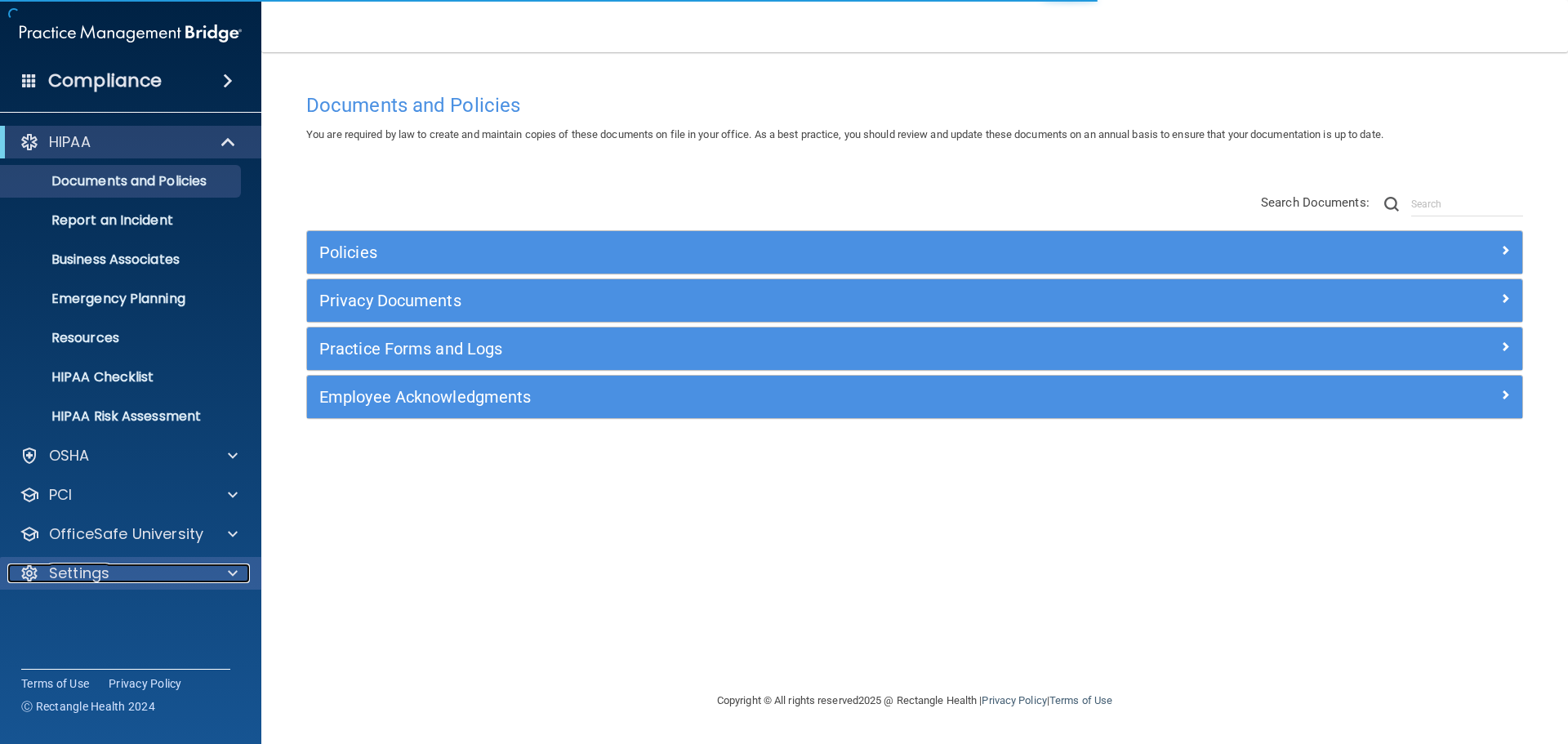
click at [135, 566] on div "Settings" at bounding box center [109, 573] width 203 height 19
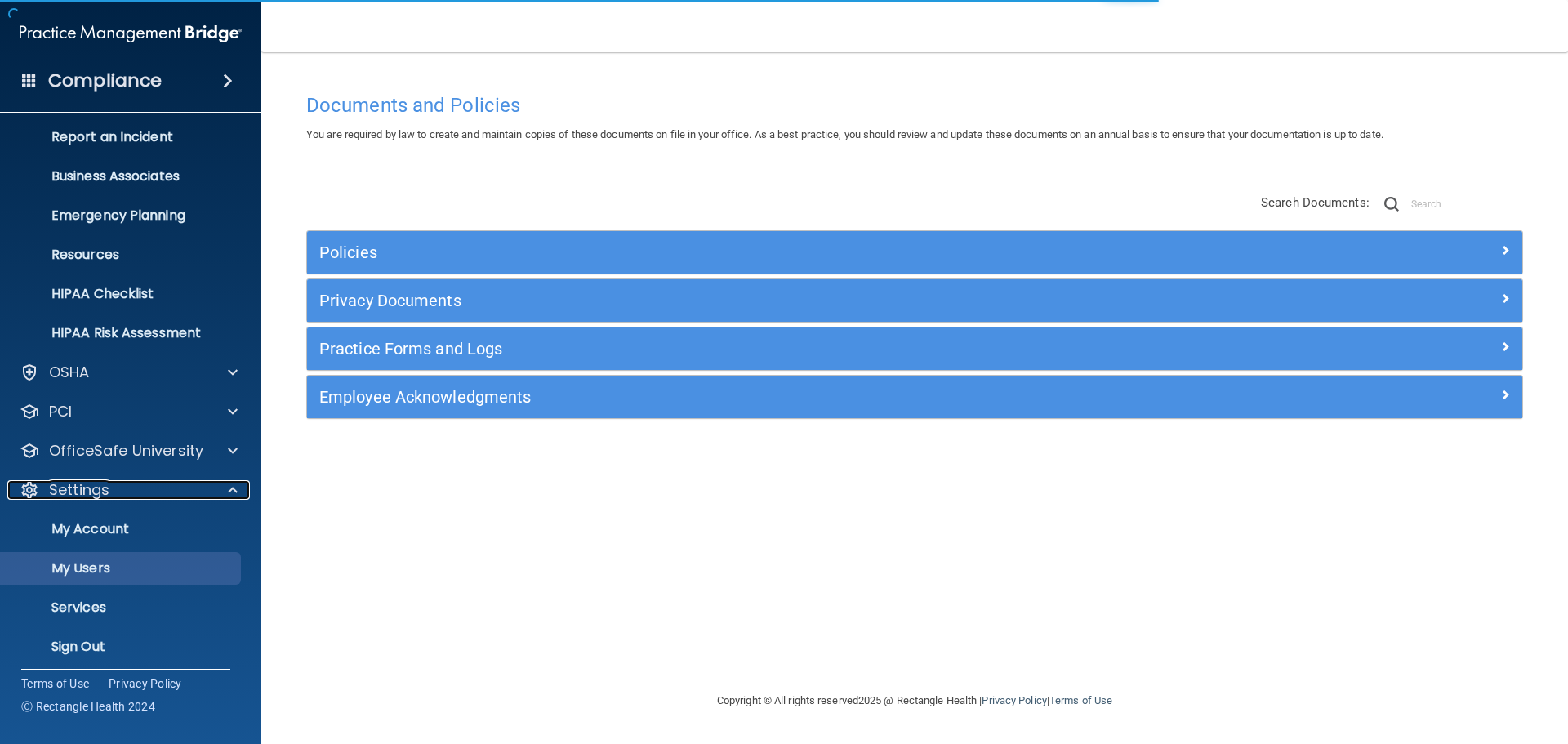
scroll to position [91, 0]
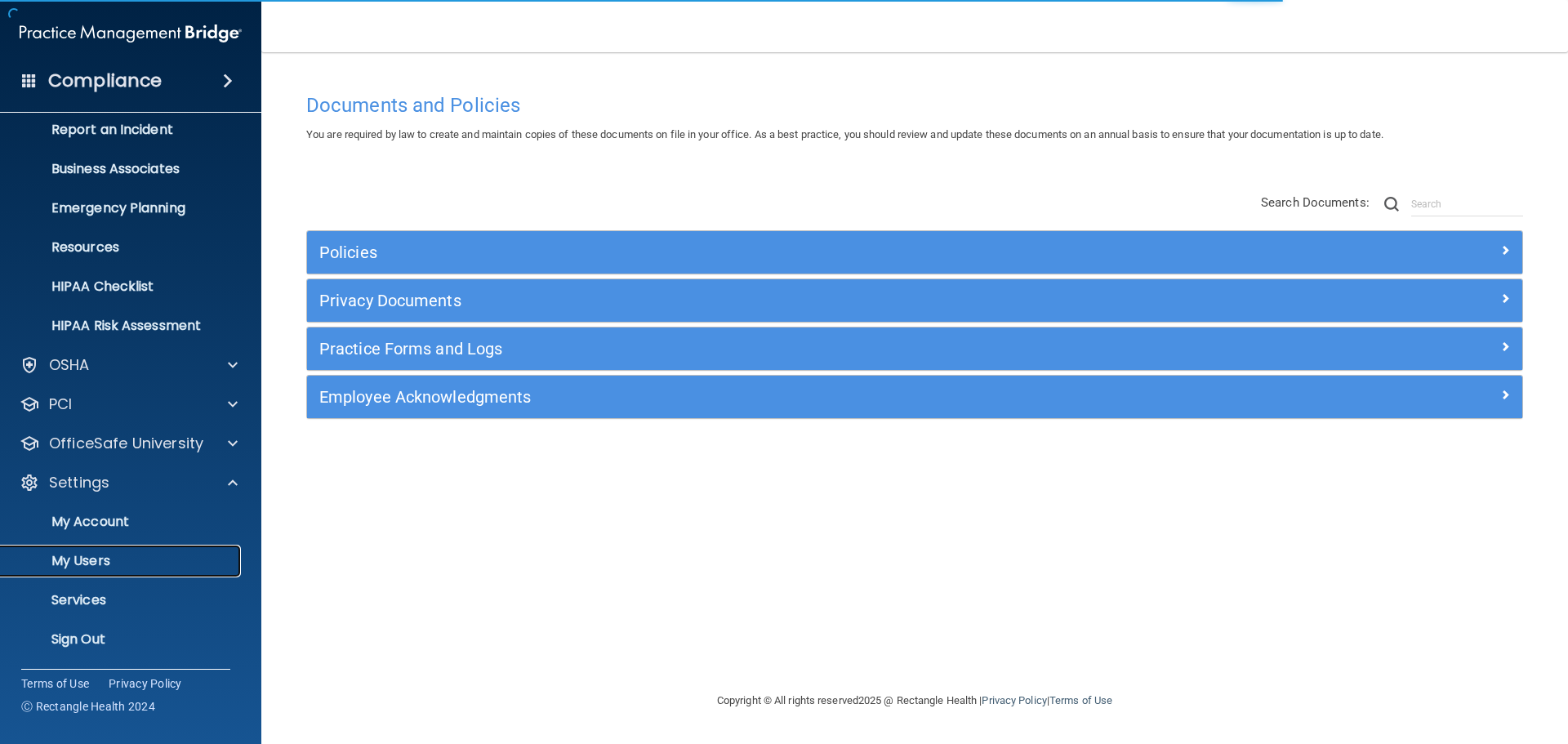
click at [125, 548] on link "My Users" at bounding box center [112, 562] width 258 height 33
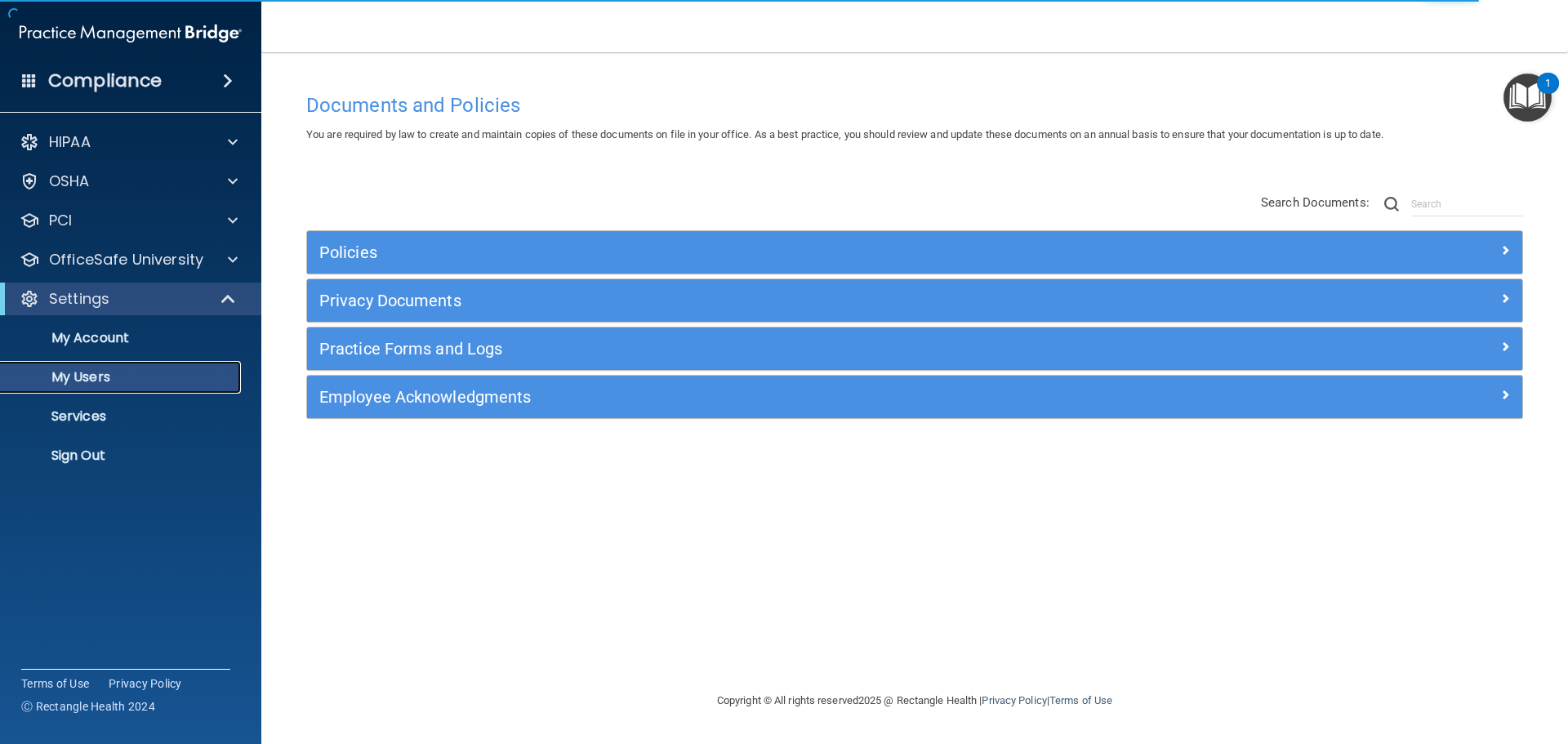
select select "20"
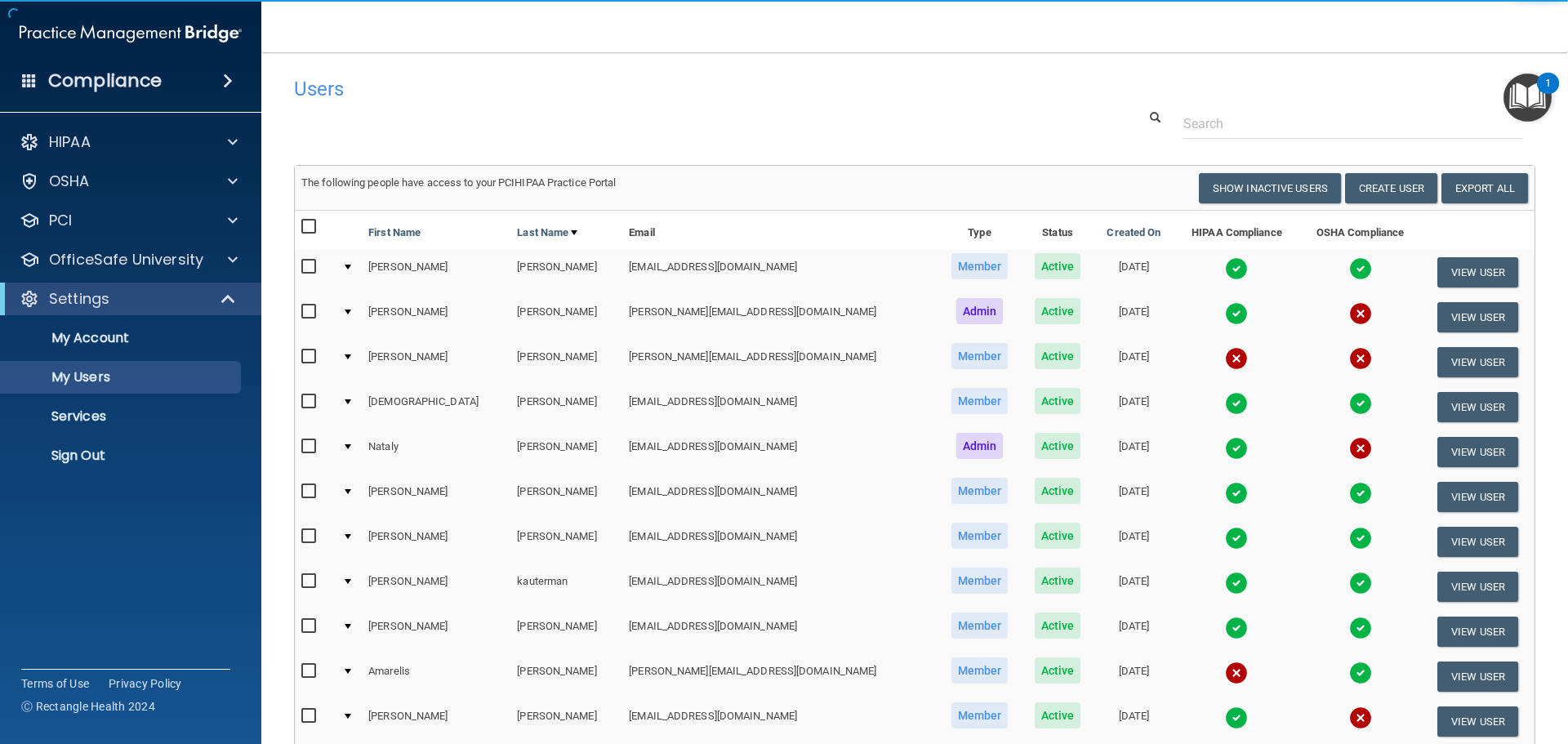
click at [937, 87] on h4 "Users" at bounding box center [651, 89] width 714 height 21
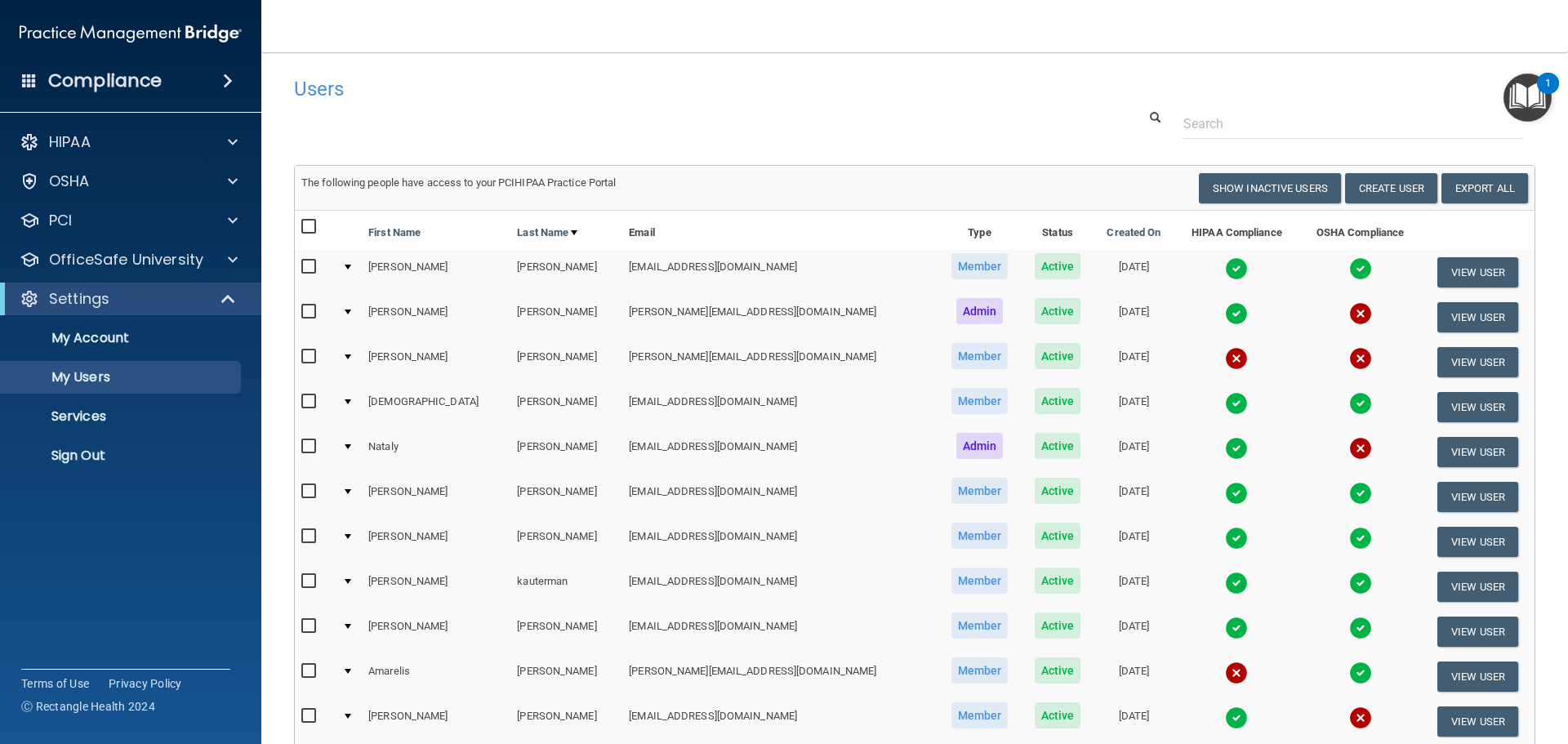
click at [733, 312] on td "[PERSON_NAME][EMAIL_ADDRESS][DOMAIN_NAME]" at bounding box center [780, 317] width 316 height 45
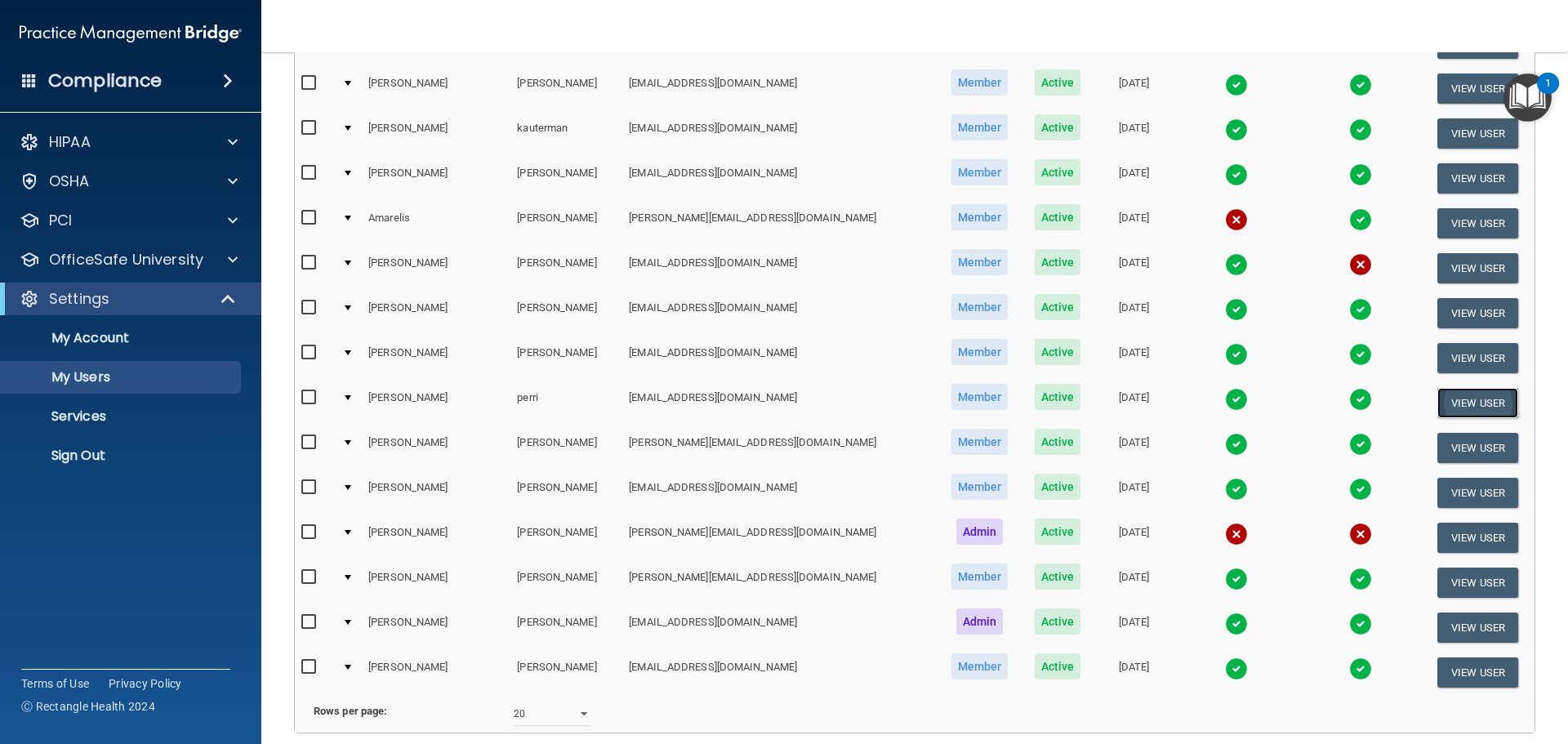
click at [1456, 397] on button "View User" at bounding box center [1478, 402] width 81 height 30
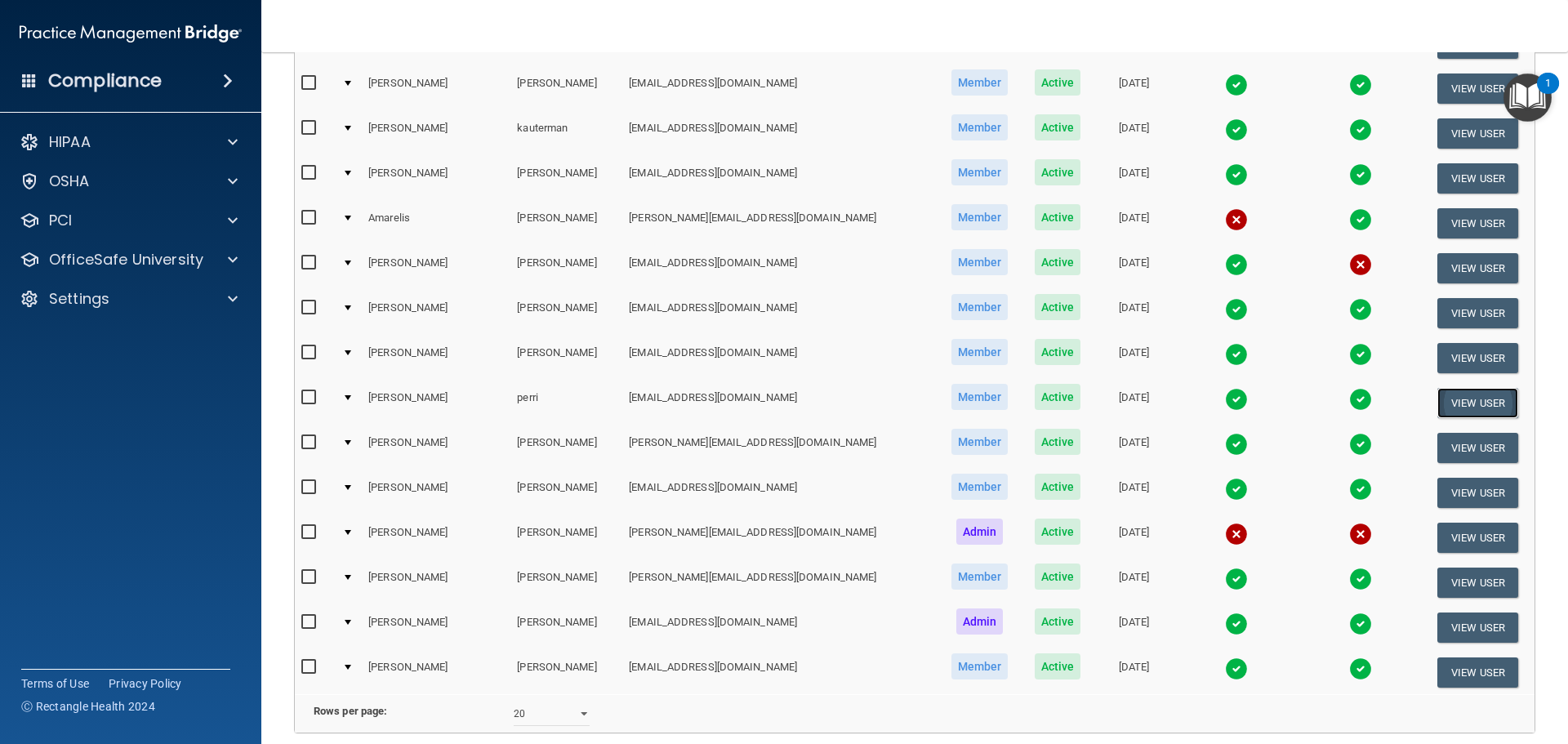
click at [1456, 397] on button "View User" at bounding box center [1478, 402] width 81 height 30
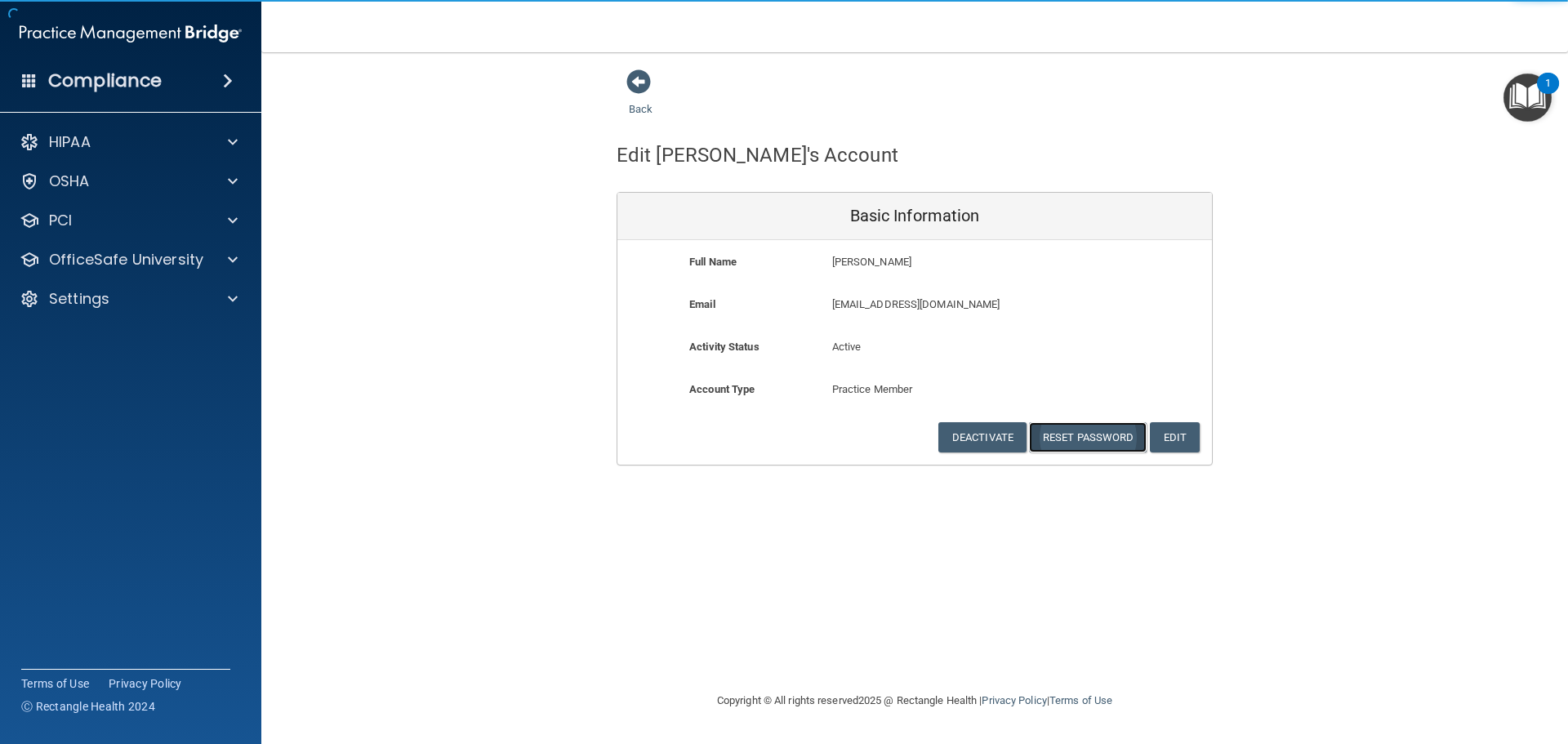
click at [1094, 436] on button "Reset Password" at bounding box center [1088, 437] width 118 height 30
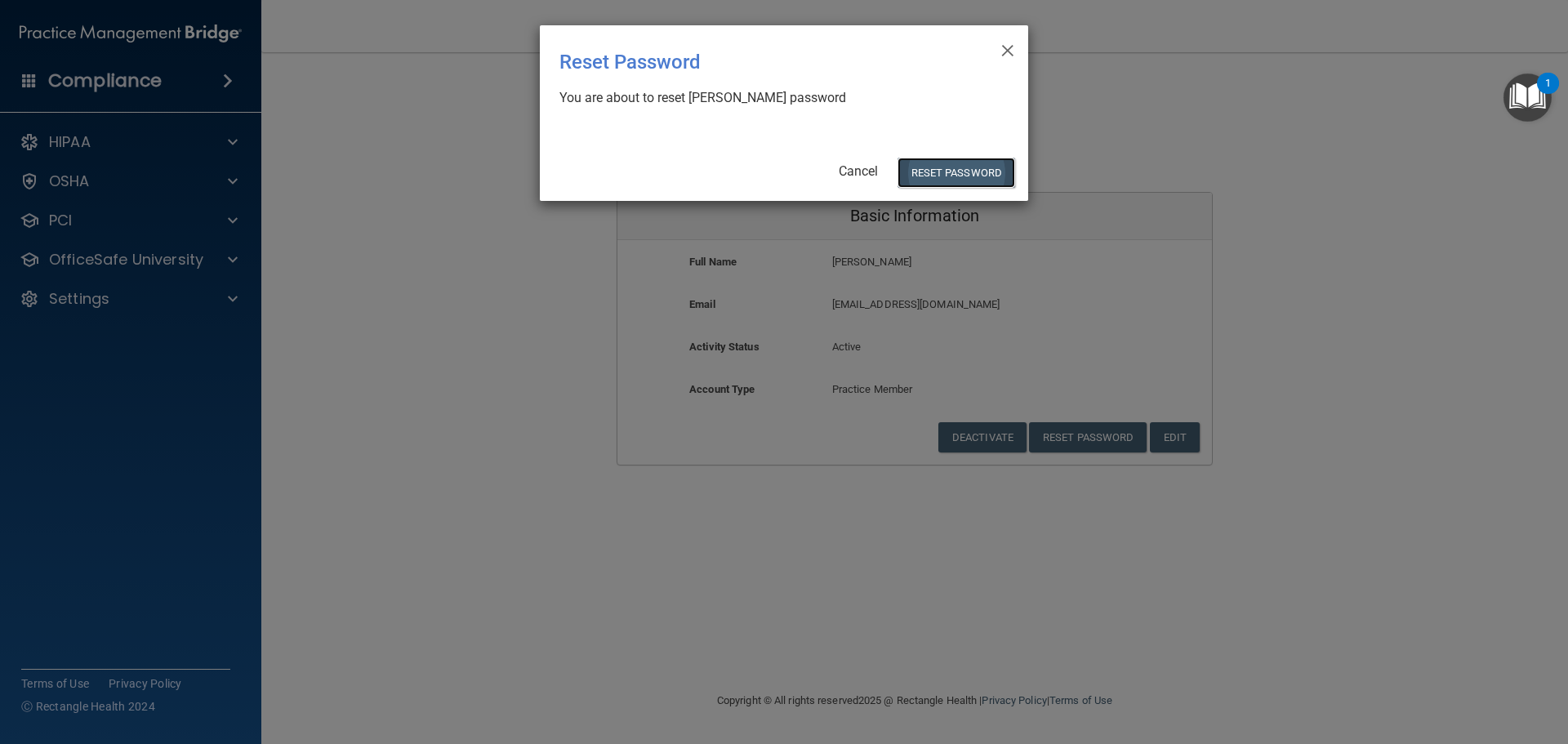
click at [1003, 179] on button "Reset Password" at bounding box center [956, 172] width 118 height 30
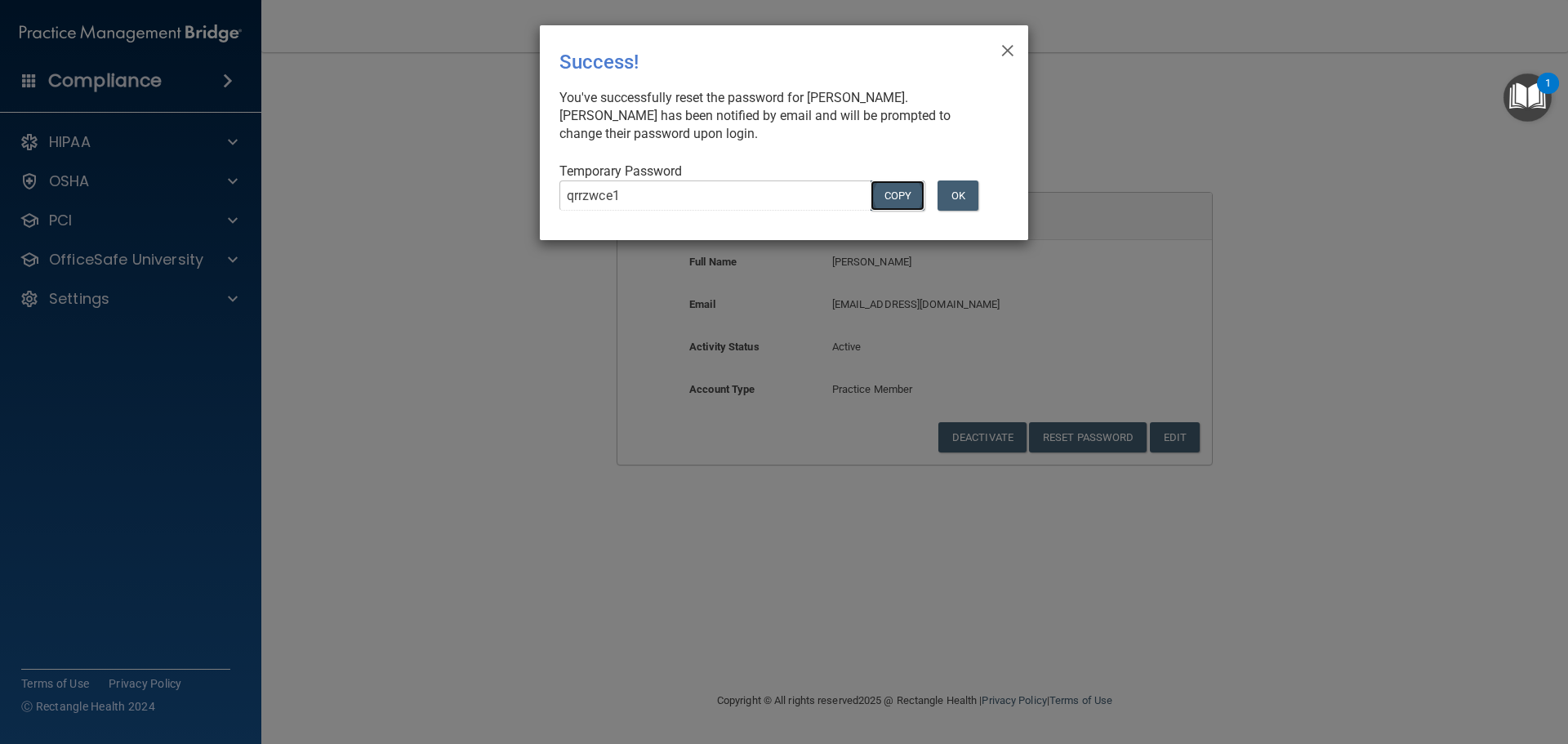
click at [899, 202] on button "COPY" at bounding box center [897, 195] width 54 height 30
click at [963, 200] on button "OK" at bounding box center [958, 195] width 41 height 30
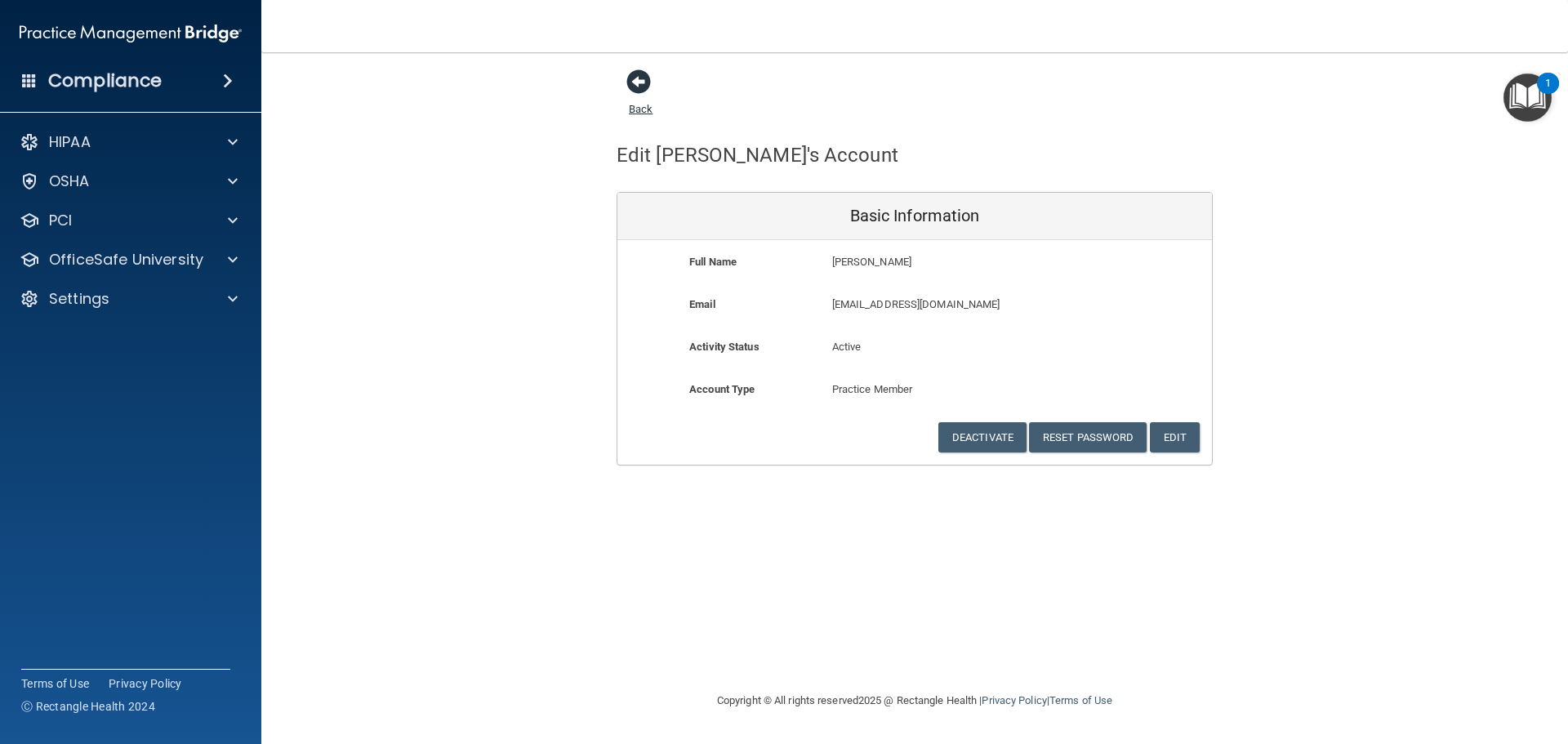
click at [643, 84] on span at bounding box center [638, 81] width 24 height 24
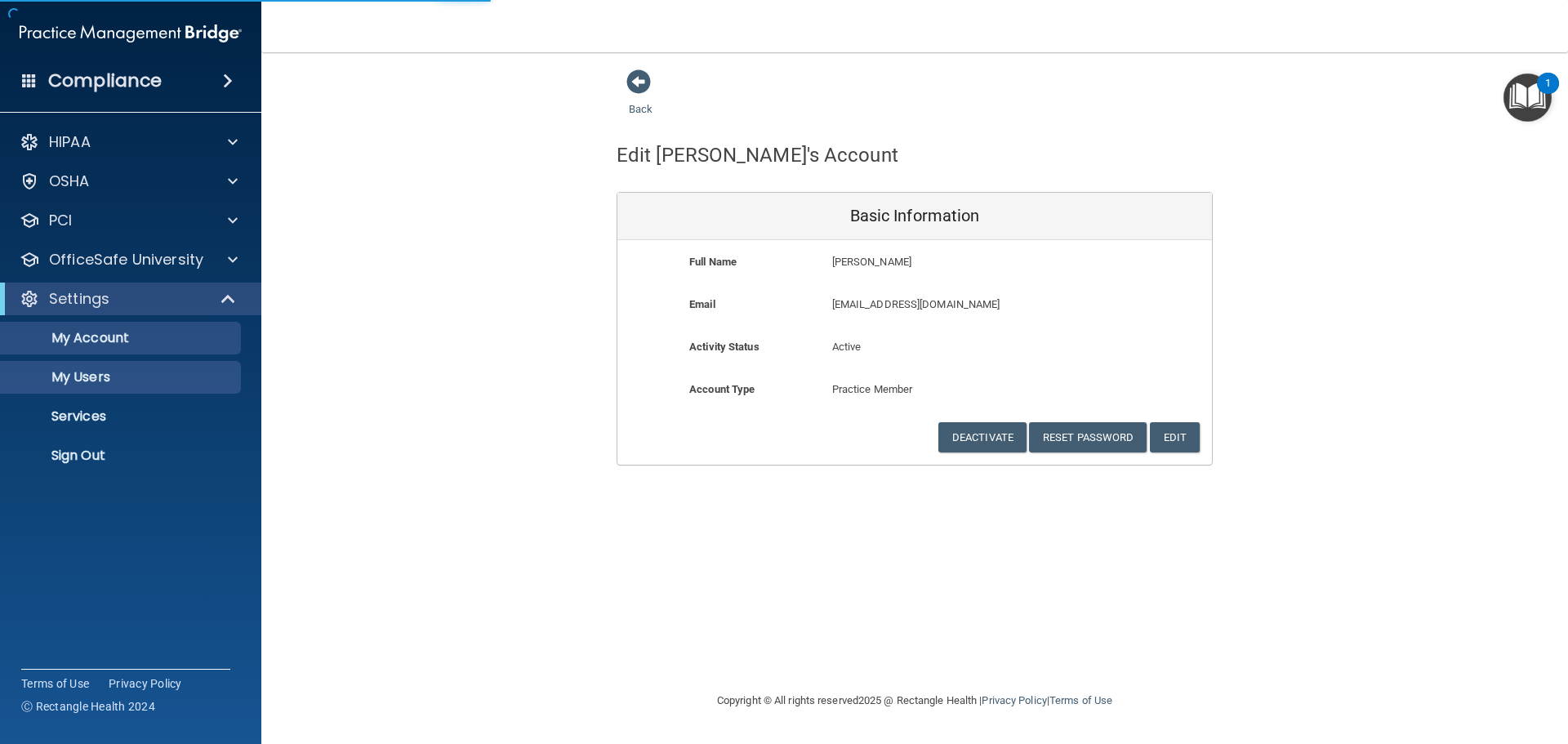
select select "20"
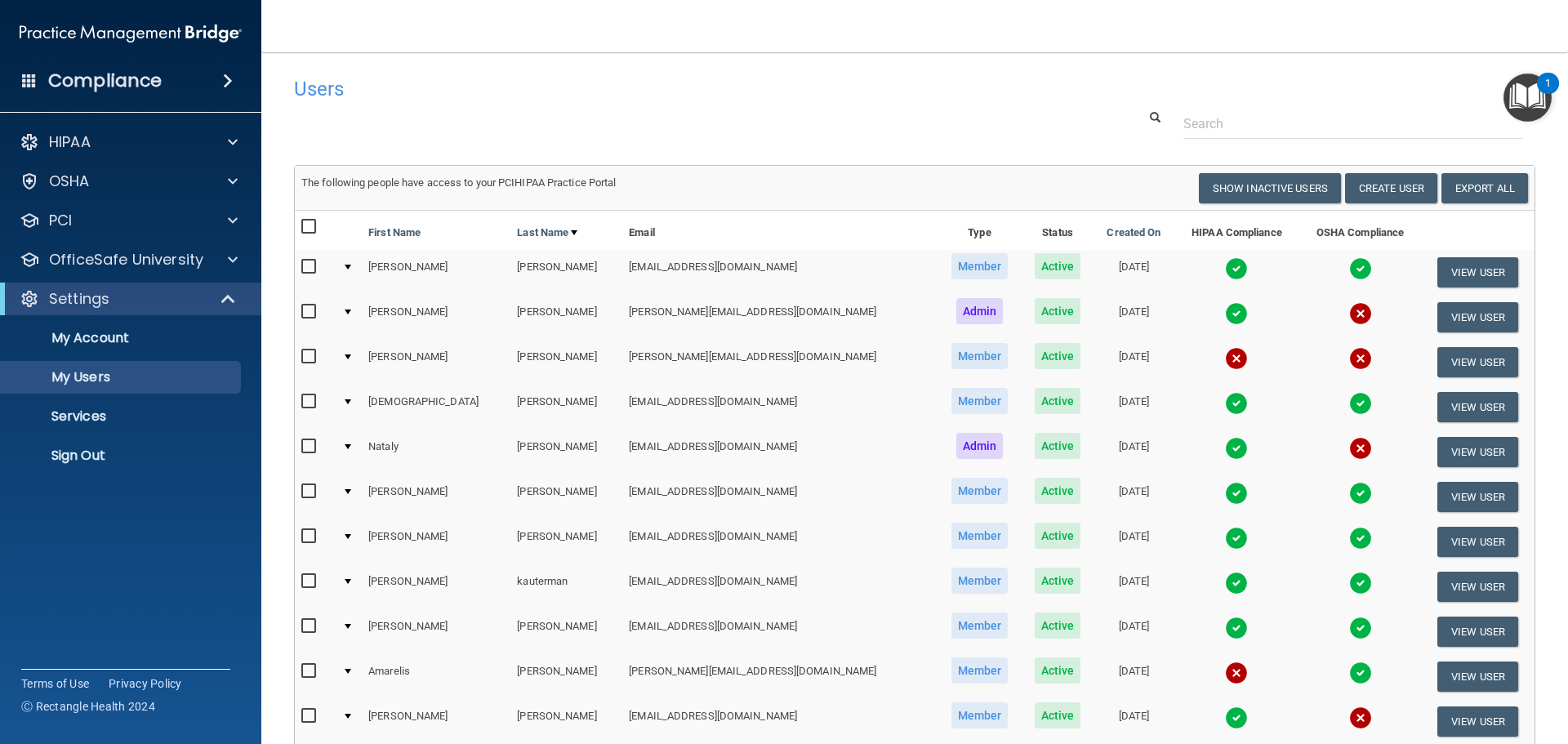
click at [814, 61] on main "Users Success! New user created. × Error! The user couldn't be created. × Succe…" at bounding box center [915, 398] width 1307 height 692
click at [89, 454] on p "Sign Out" at bounding box center [122, 455] width 223 height 16
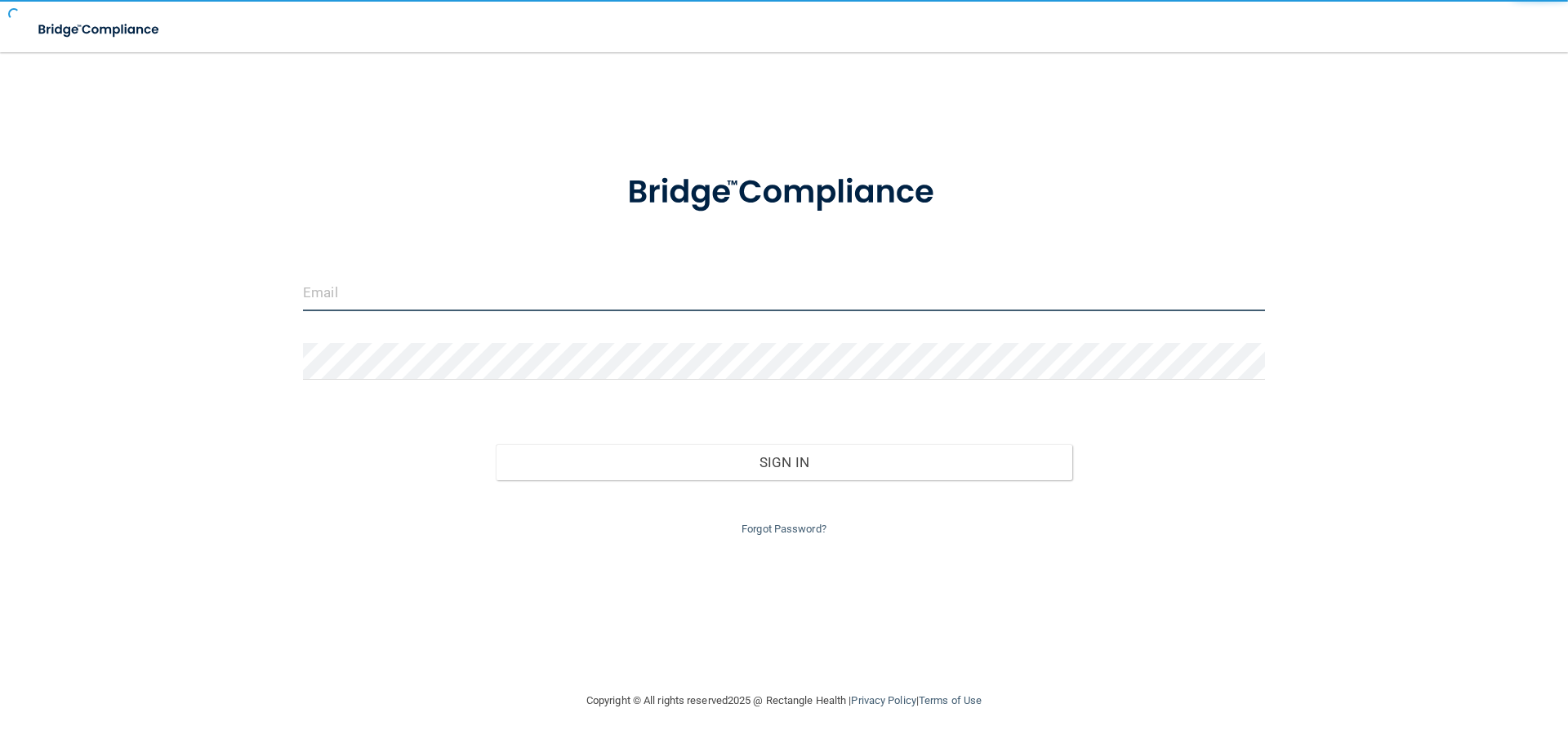
type input "[EMAIL_ADDRESS][DOMAIN_NAME]"
